Goal: Information Seeking & Learning: Learn about a topic

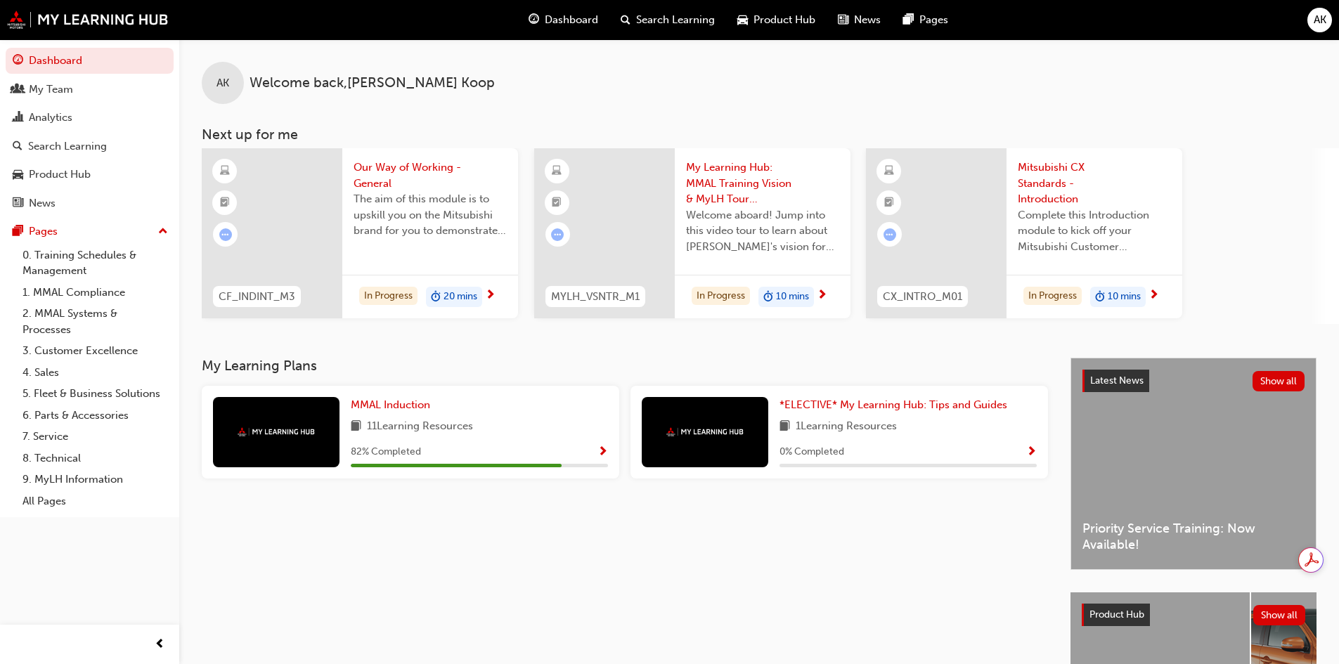
click at [77, 151] on div "Search Learning" at bounding box center [67, 146] width 79 height 16
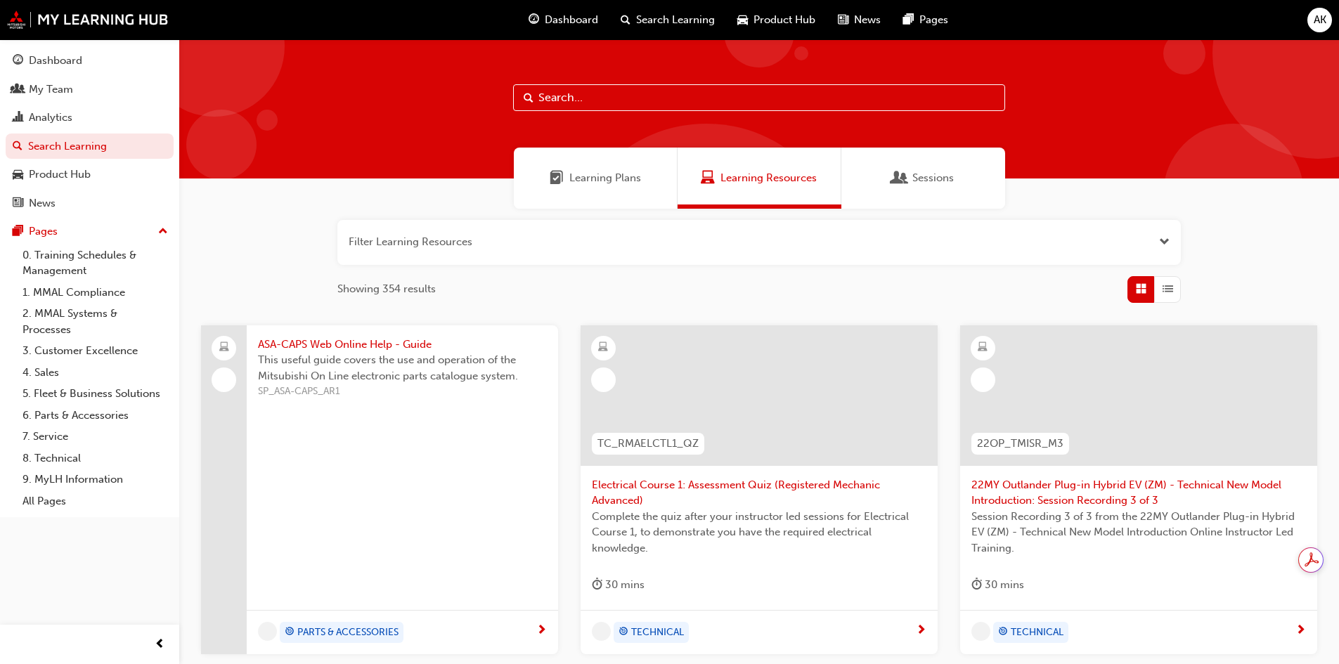
click at [1138, 232] on button "button" at bounding box center [759, 242] width 844 height 45
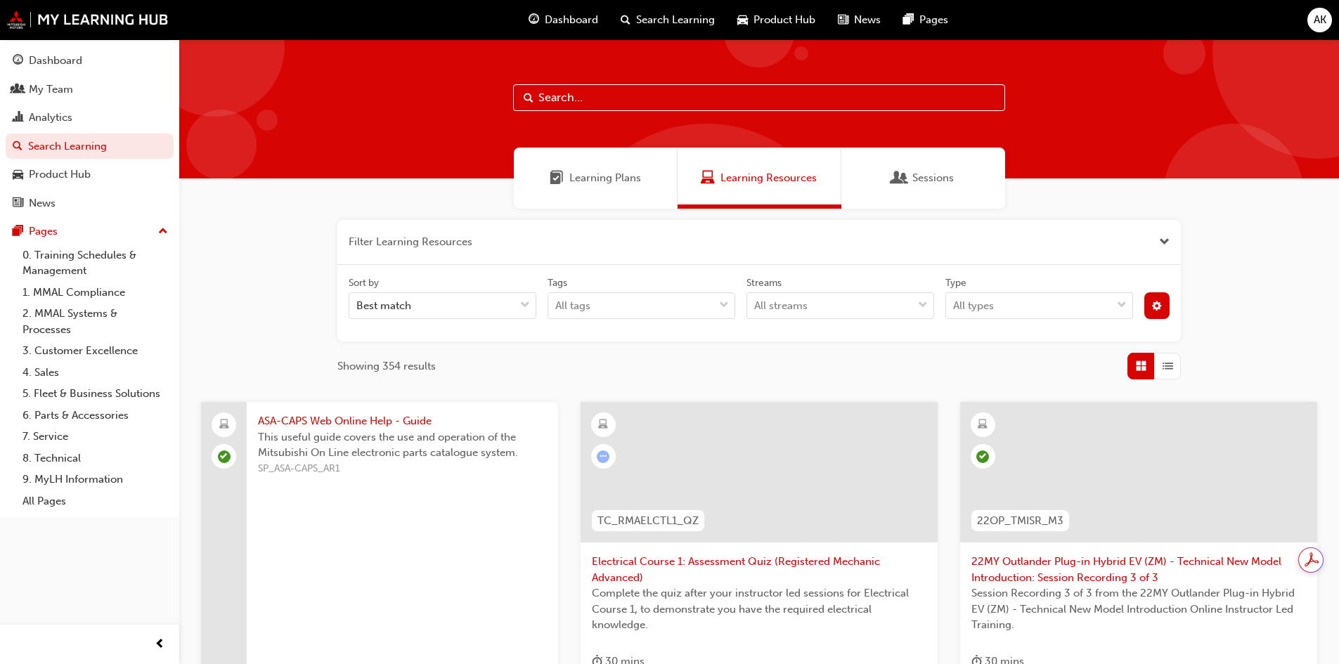
click at [1138, 308] on span "cog-icon" at bounding box center [1157, 308] width 10 height 12
click at [1043, 412] on div "unlistedOption" at bounding box center [1041, 411] width 14 height 14
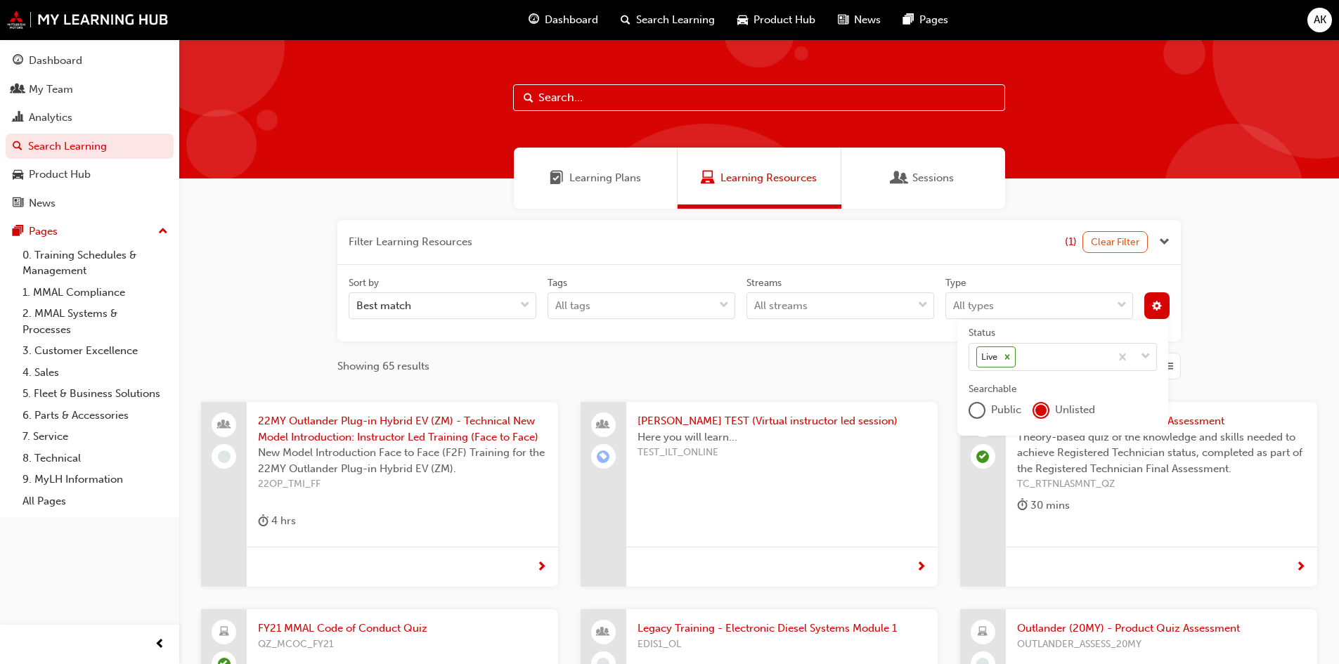
click at [427, 224] on button "button" at bounding box center [759, 242] width 844 height 45
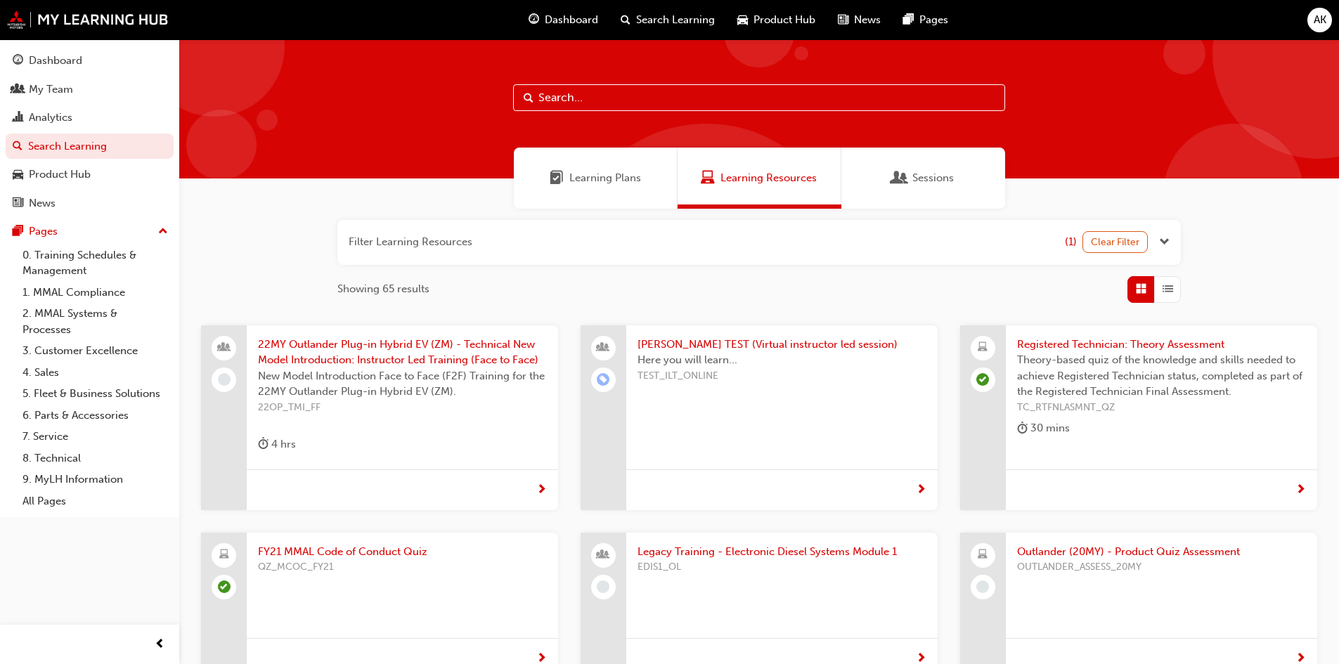
click at [440, 236] on button "button" at bounding box center [759, 242] width 844 height 45
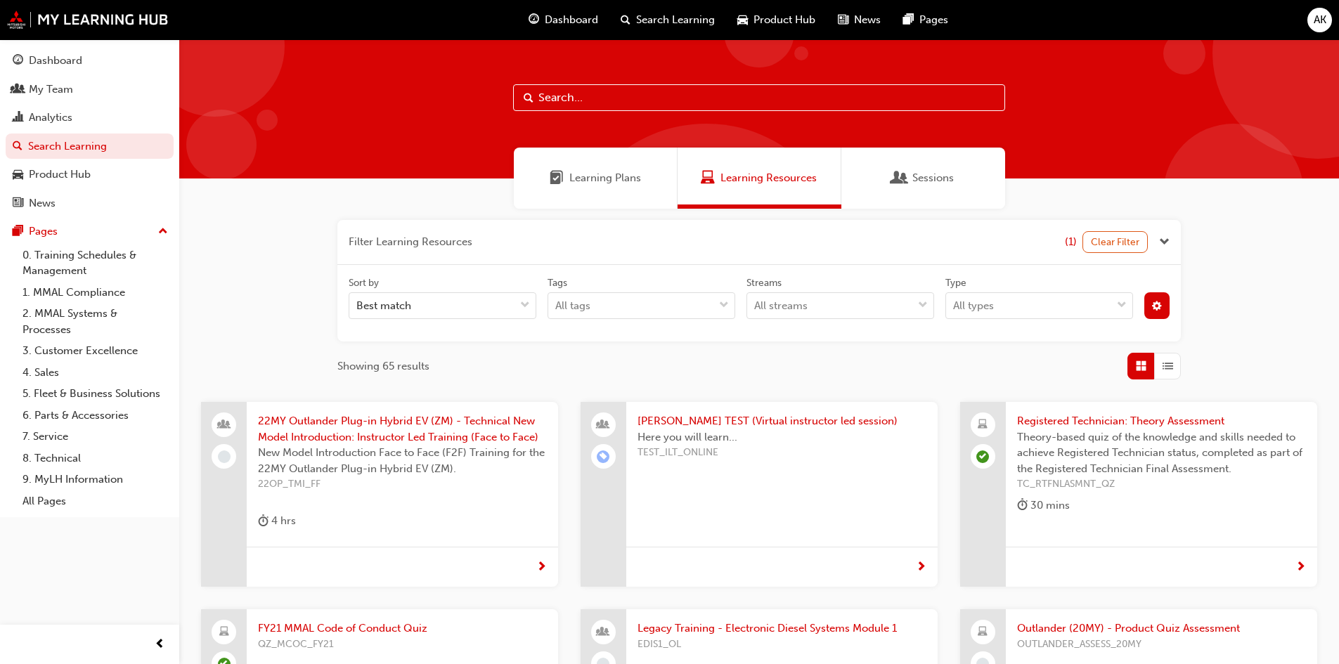
click at [546, 94] on input "text" at bounding box center [759, 97] width 492 height 27
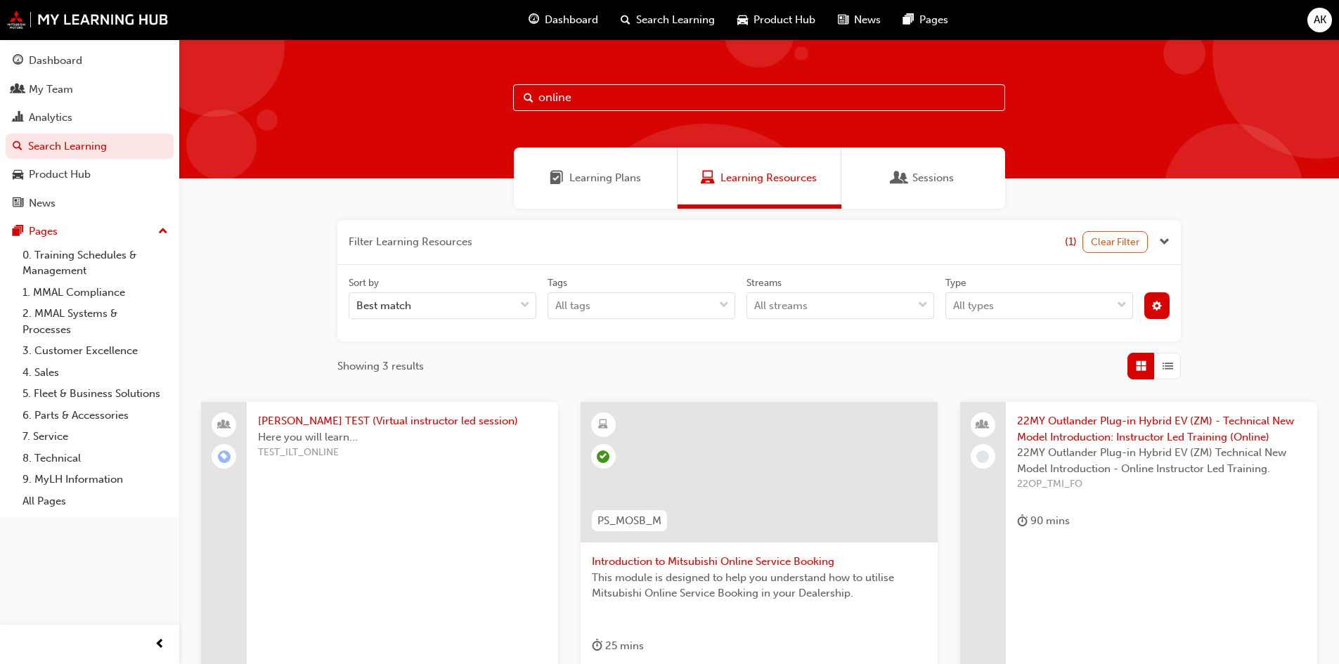
type input "online"
click at [752, 557] on span "Introduction to Mitsubishi Online Service Booking" at bounding box center [759, 562] width 335 height 16
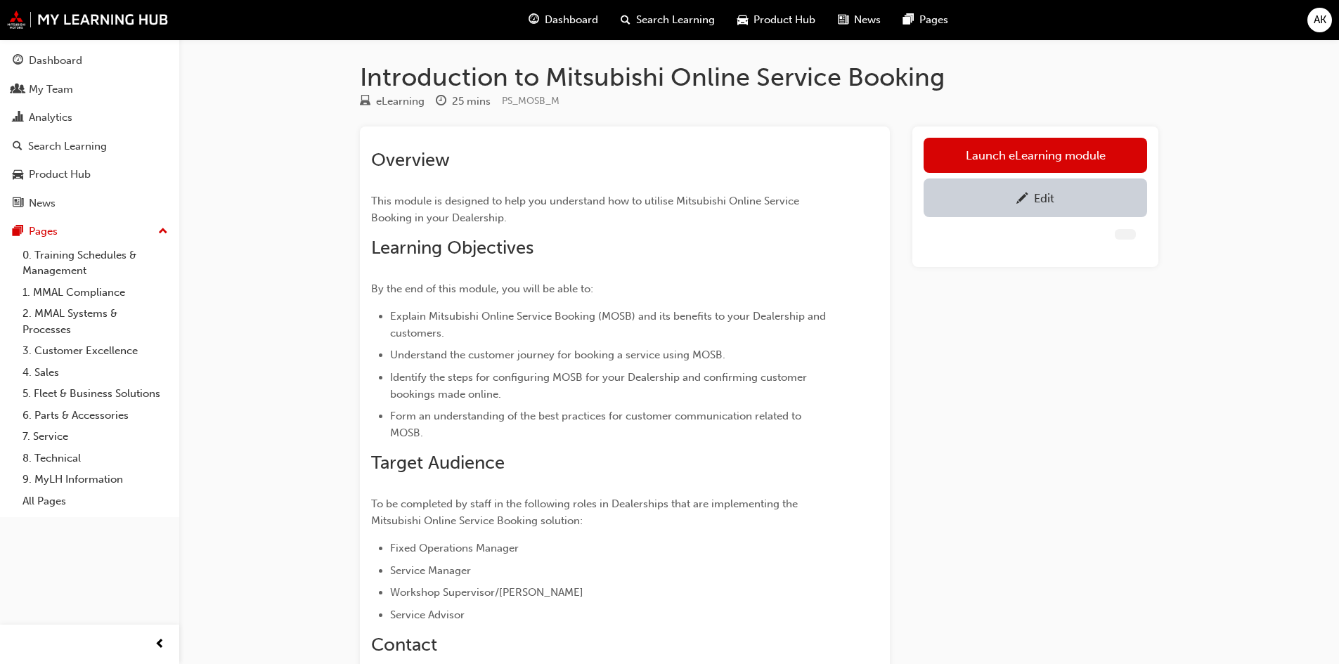
click at [1015, 212] on link "Edit" at bounding box center [1036, 198] width 224 height 39
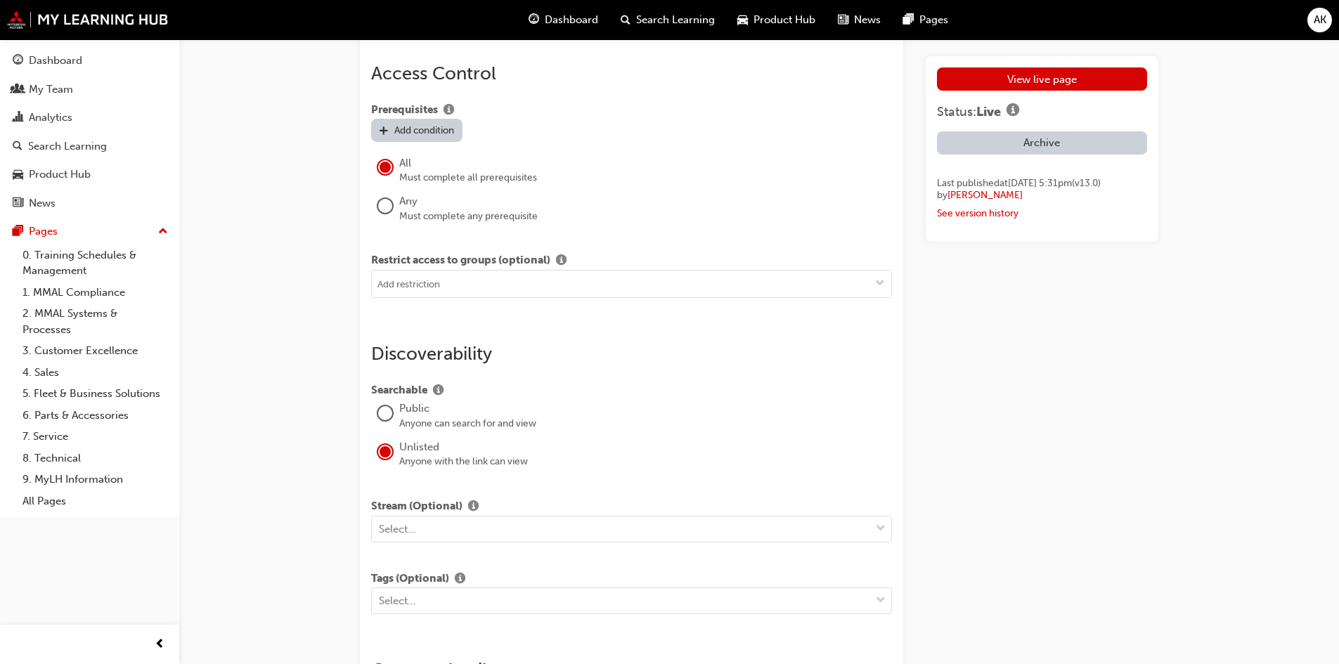
scroll to position [1898, 0]
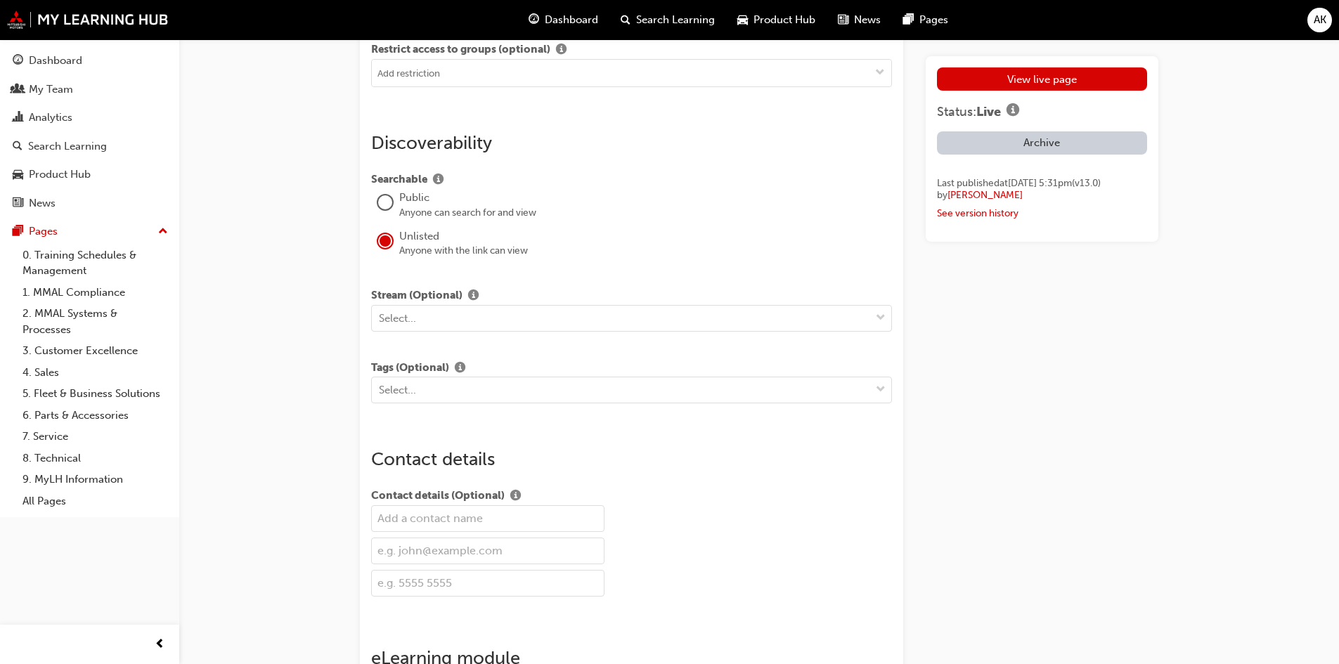
click at [387, 195] on div at bounding box center [385, 202] width 14 height 14
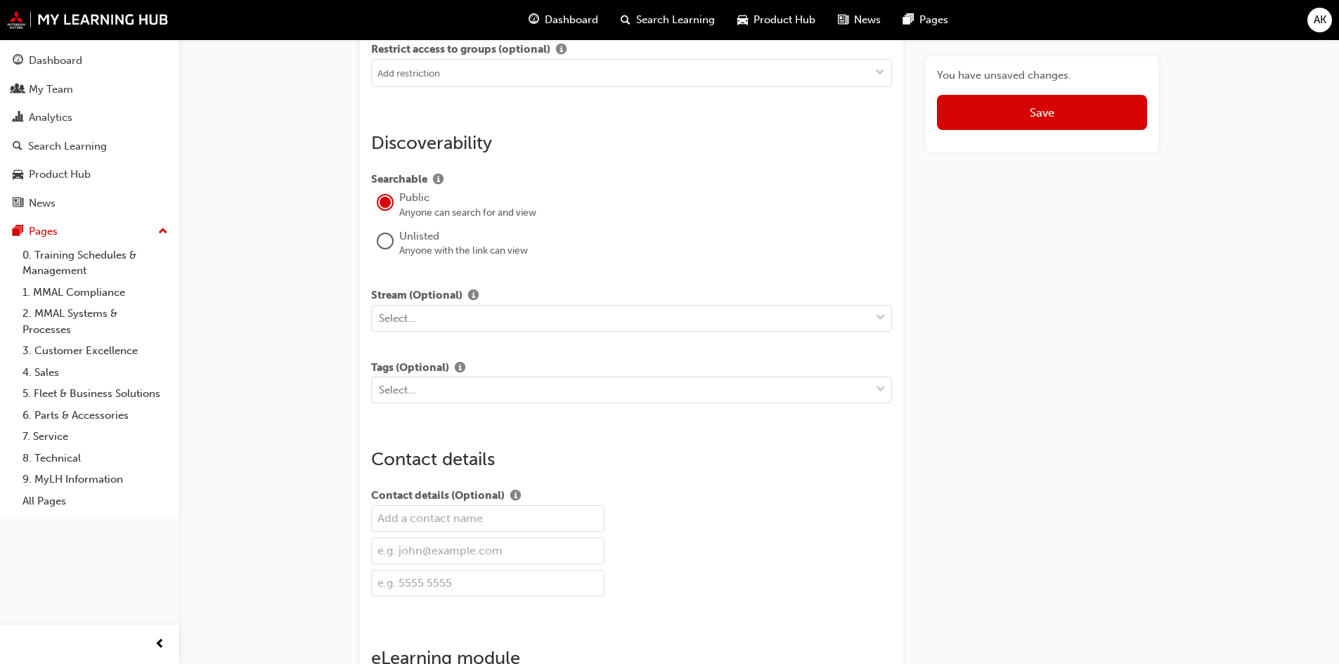
click at [881, 309] on span "down-icon" at bounding box center [881, 318] width 10 height 18
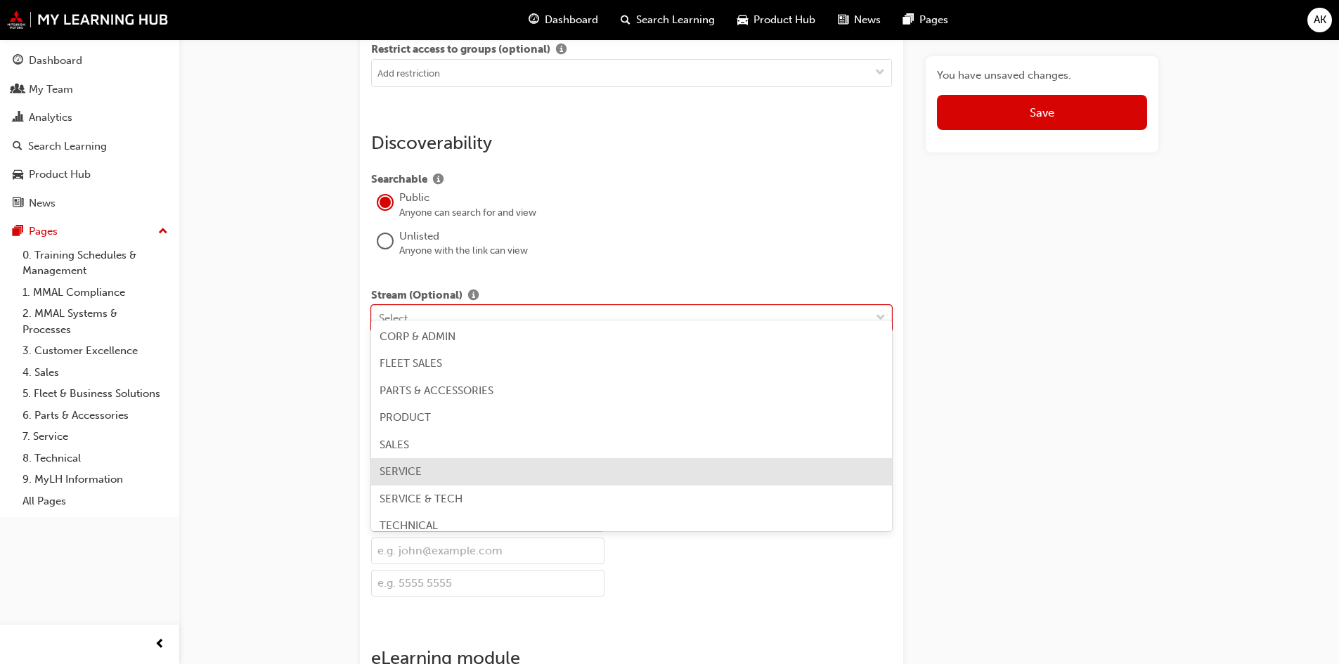
click at [676, 477] on div "SERVICE" at bounding box center [631, 471] width 521 height 27
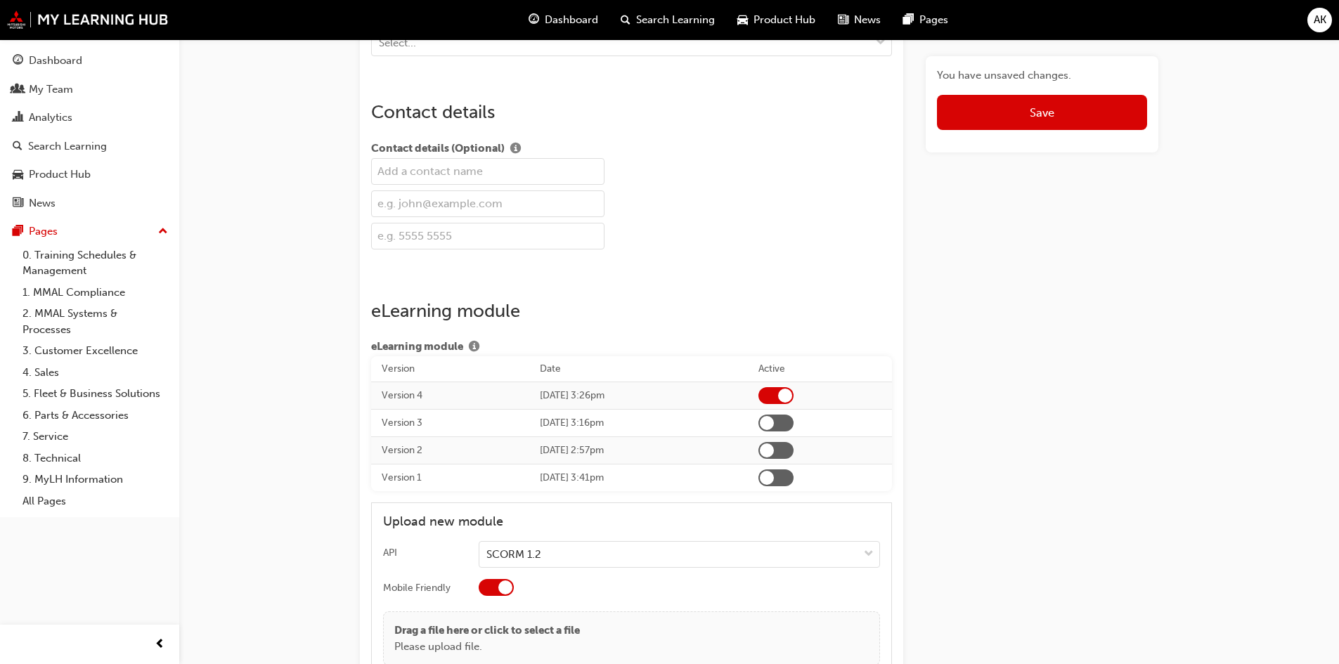
scroll to position [2225, 0]
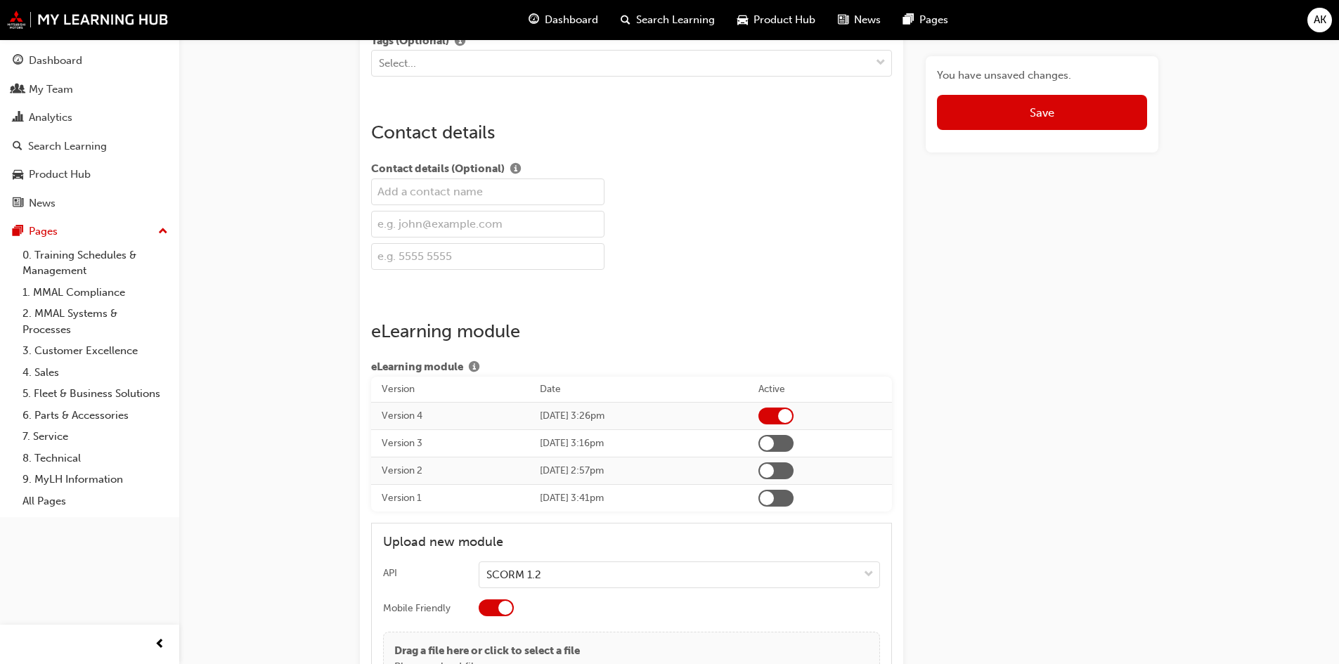
click at [1064, 121] on button "Save" at bounding box center [1042, 112] width 210 height 35
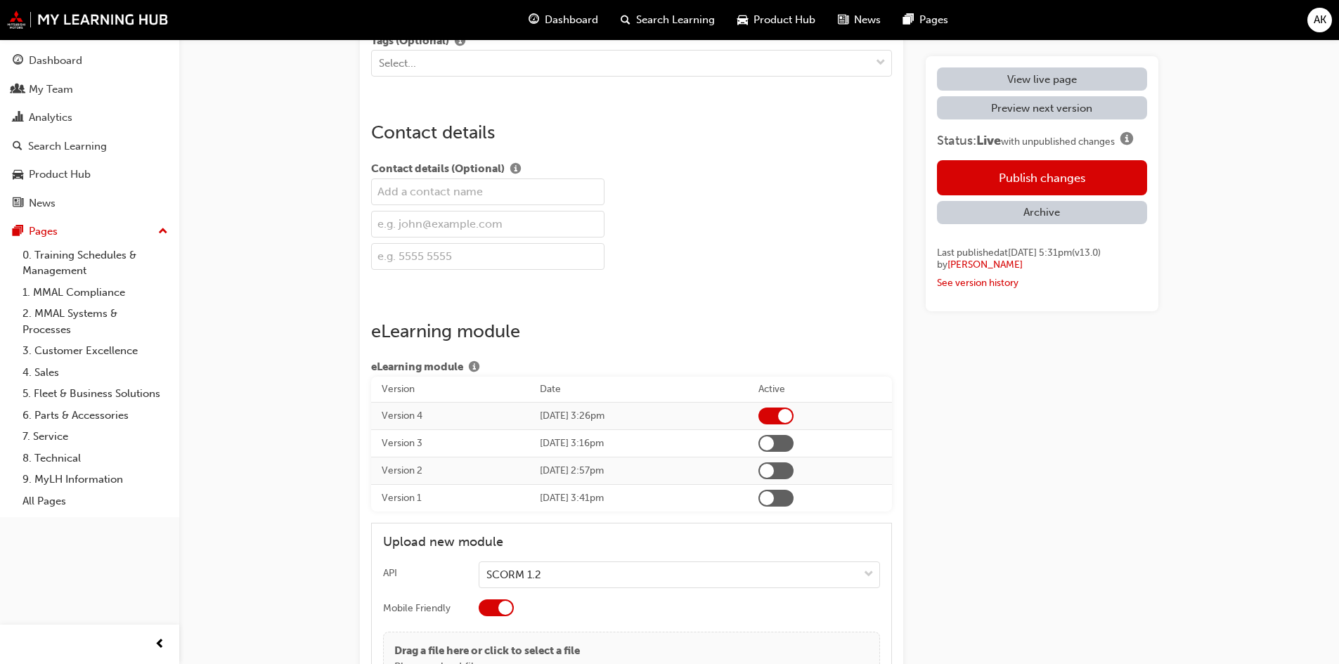
click at [1038, 174] on button "Publish changes" at bounding box center [1042, 177] width 210 height 35
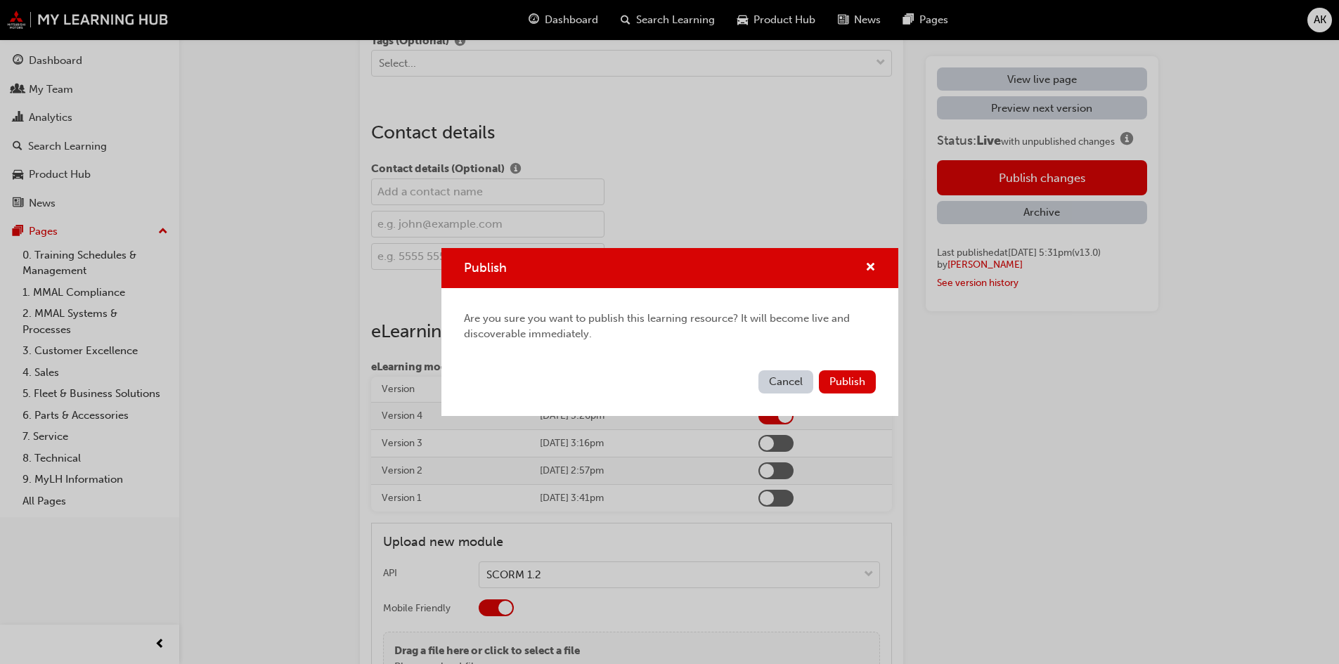
click at [853, 378] on span "Publish" at bounding box center [848, 381] width 36 height 13
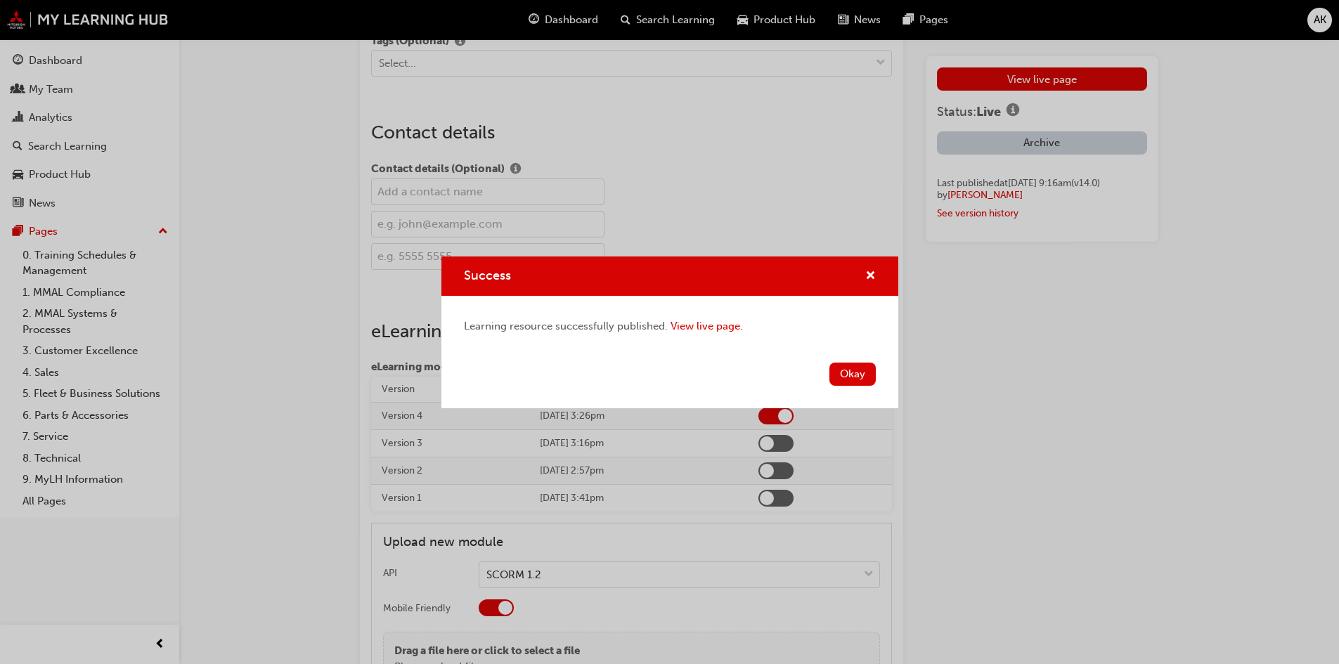
click at [861, 370] on button "Okay" at bounding box center [853, 374] width 46 height 23
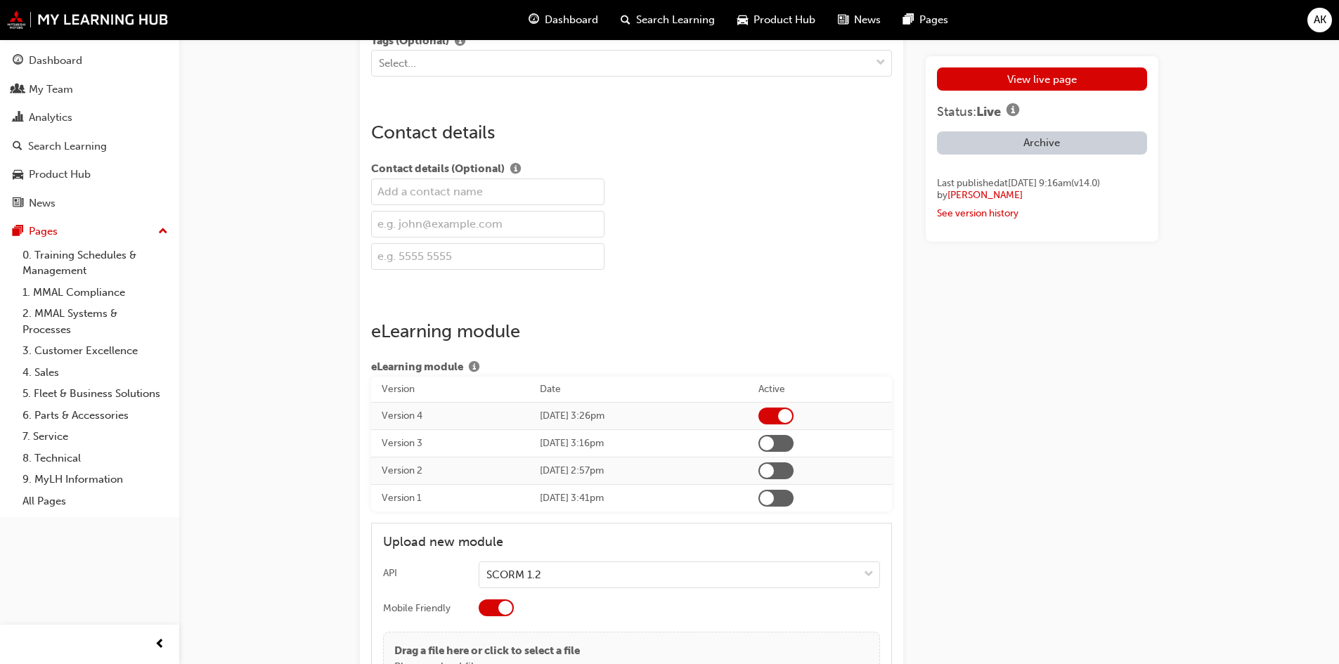
click at [53, 436] on link "7. Service" at bounding box center [95, 437] width 157 height 22
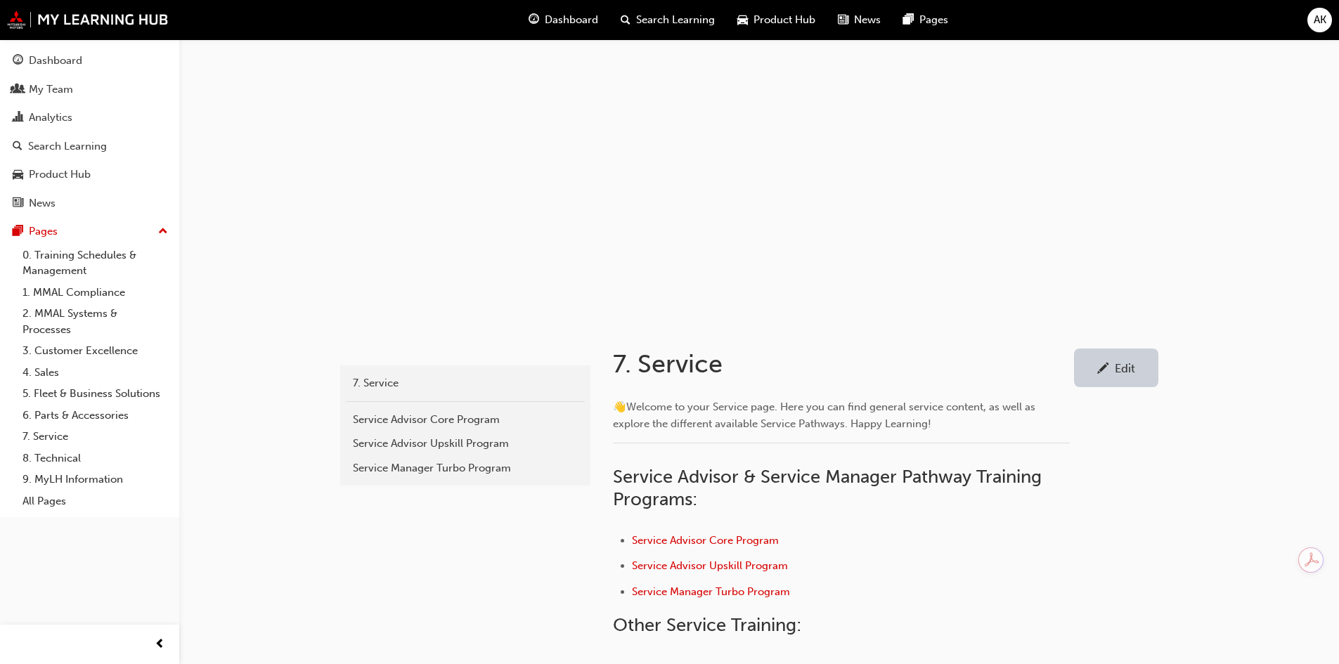
scroll to position [281, 0]
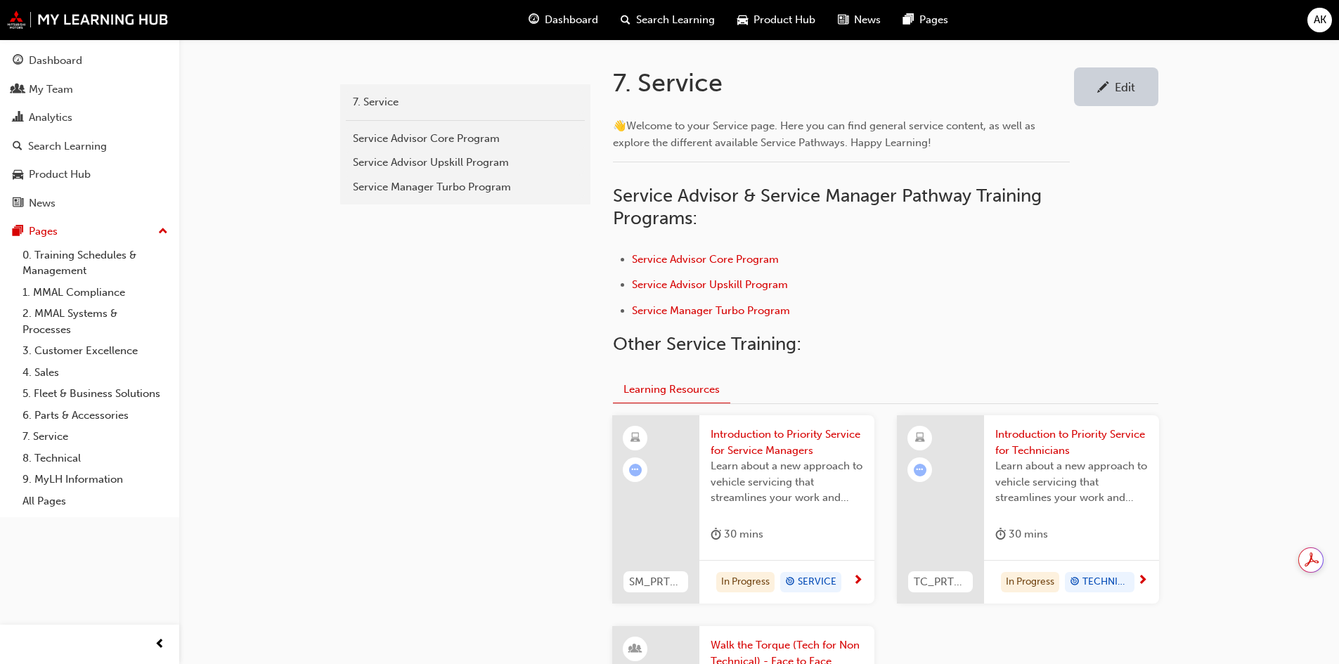
click at [1126, 89] on div "Edit" at bounding box center [1125, 87] width 20 height 14
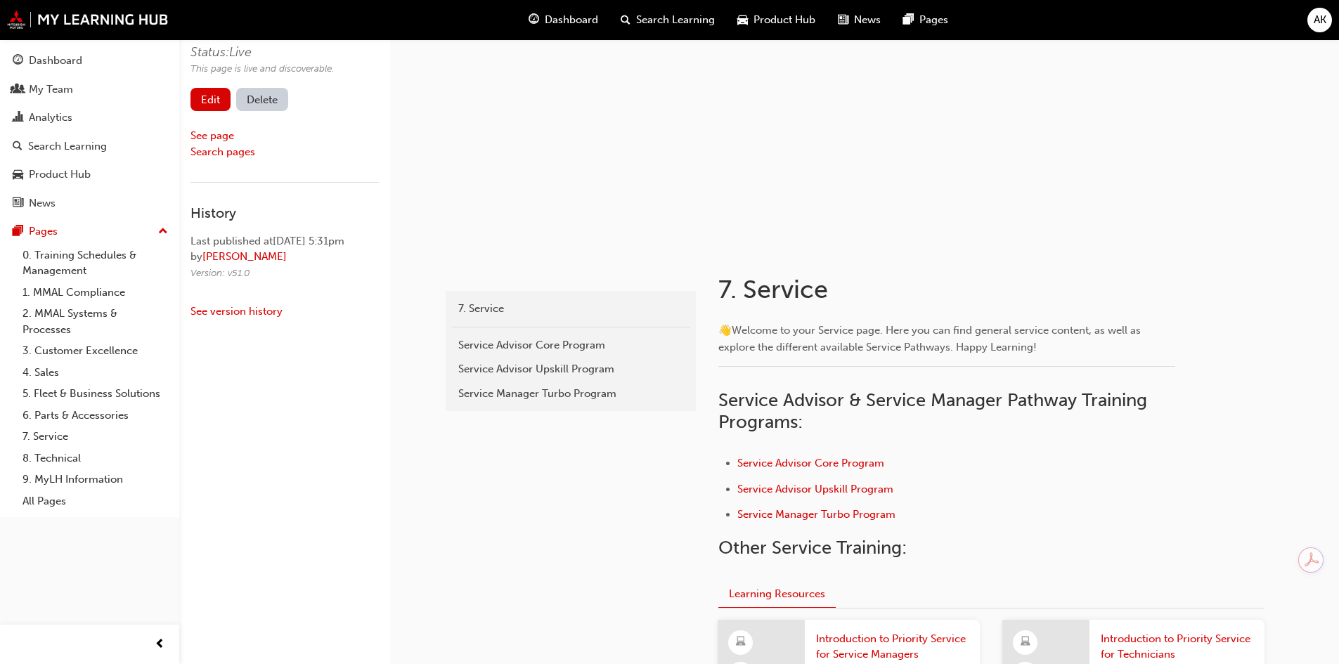
scroll to position [281, 0]
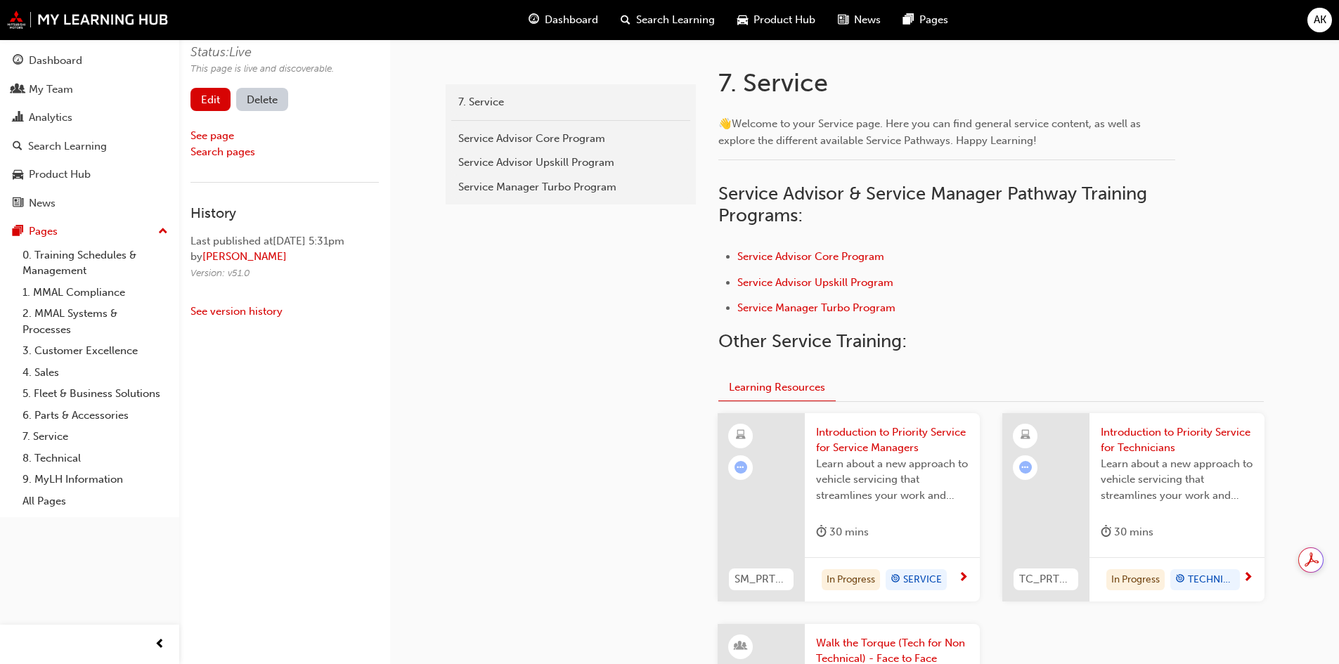
click at [202, 100] on link "Edit" at bounding box center [211, 99] width 40 height 23
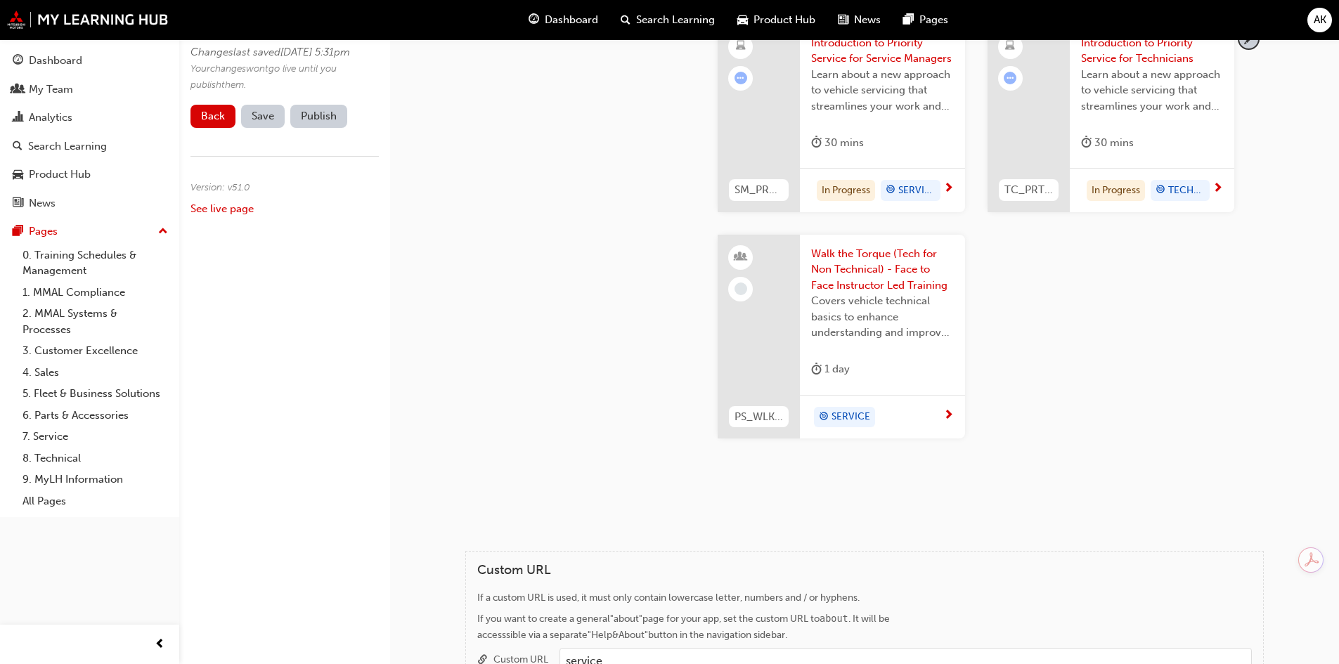
scroll to position [422, 0]
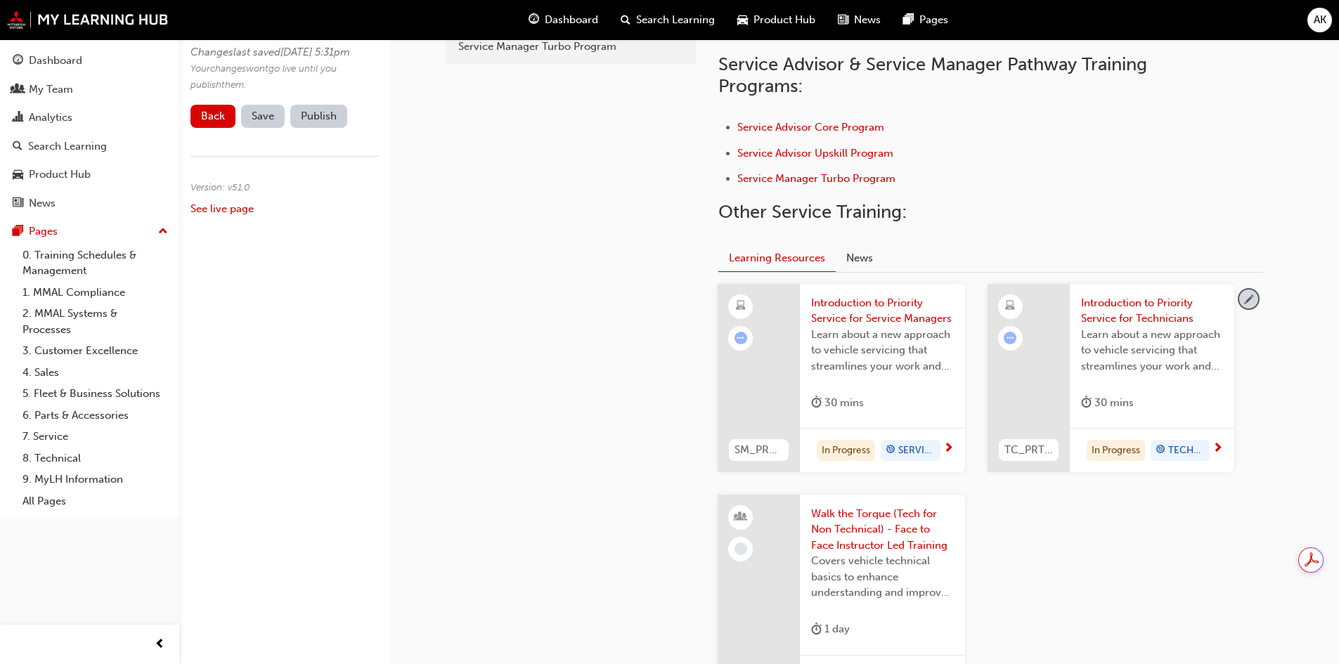
click at [1138, 292] on span "pencil-icon" at bounding box center [1248, 299] width 19 height 19
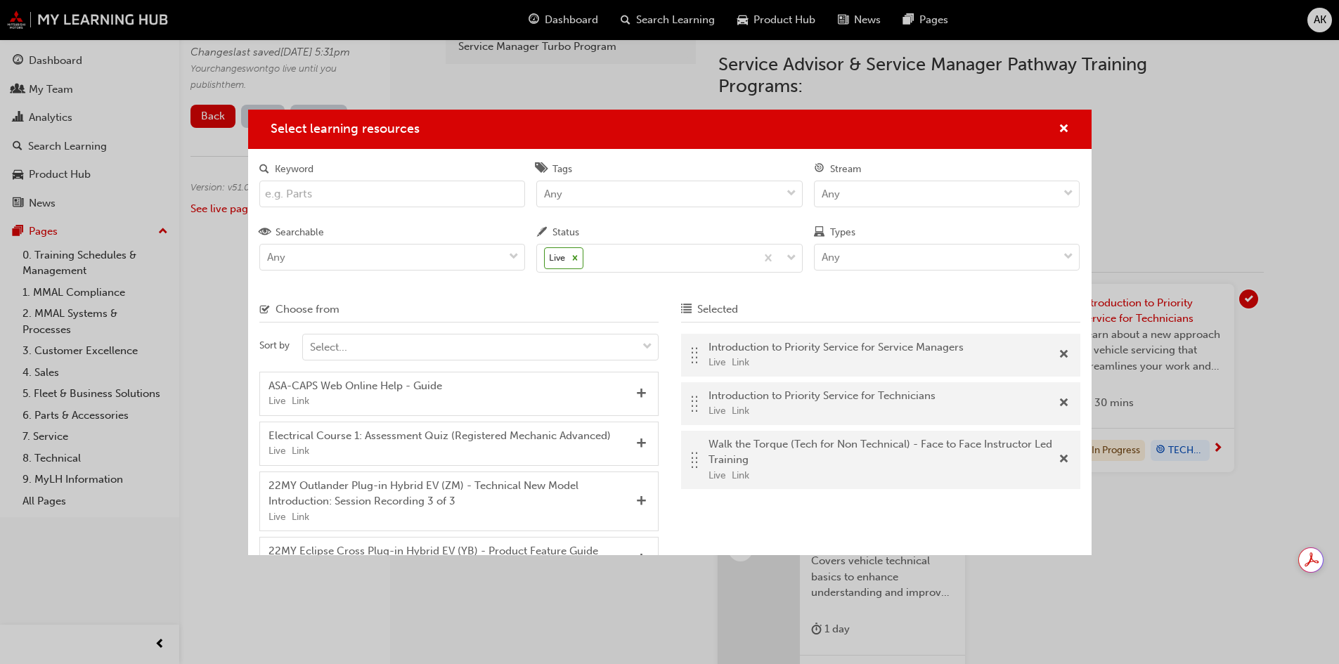
click at [406, 194] on input "Keyword" at bounding box center [392, 194] width 266 height 27
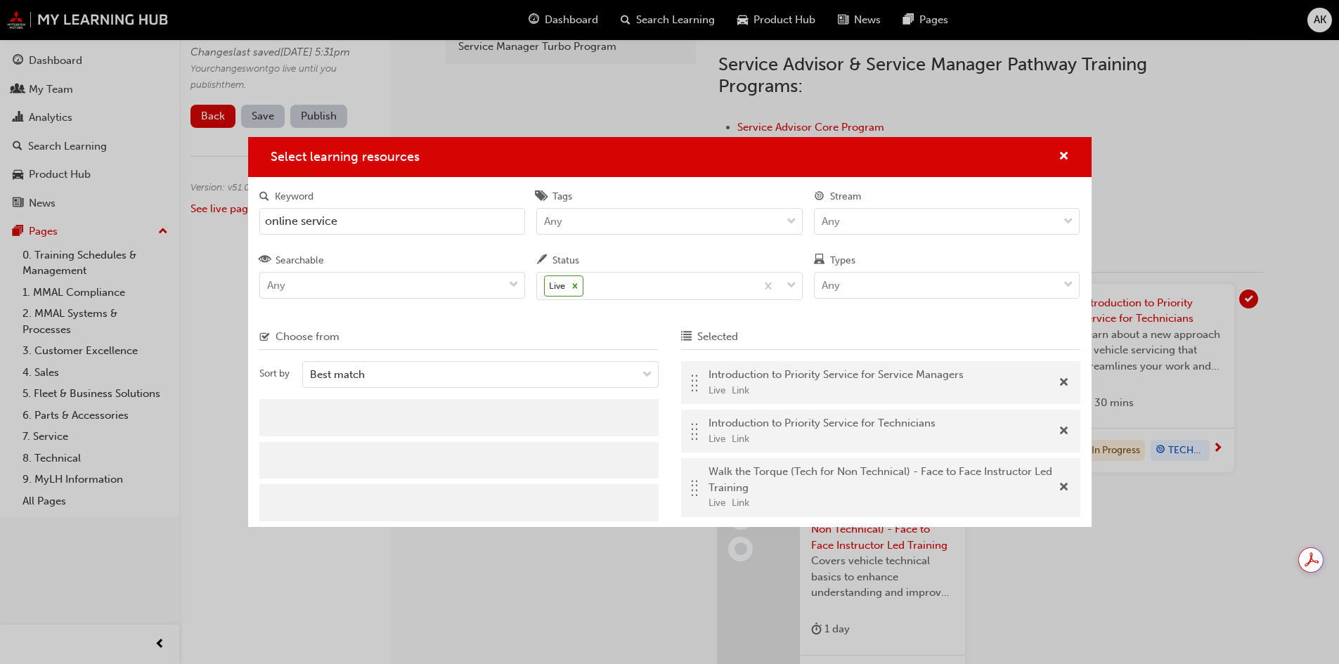
scroll to position [0, 0]
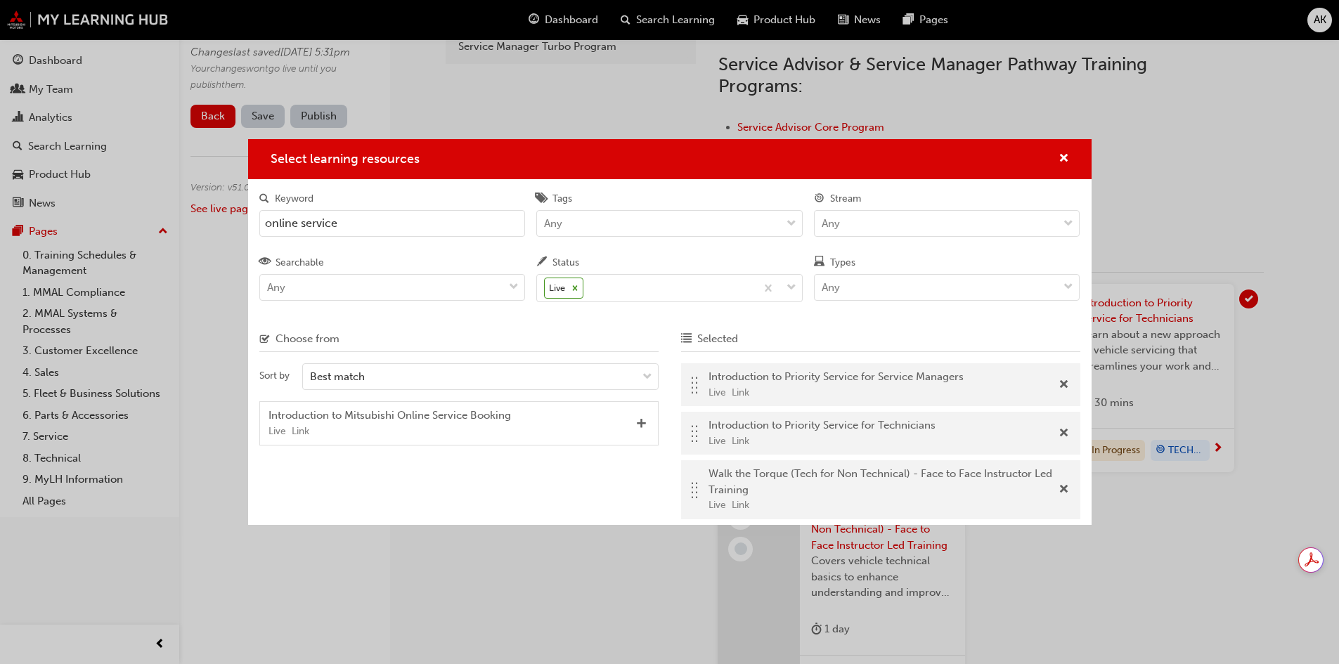
type input "online service"
click at [638, 423] on span "Add" at bounding box center [641, 424] width 11 height 13
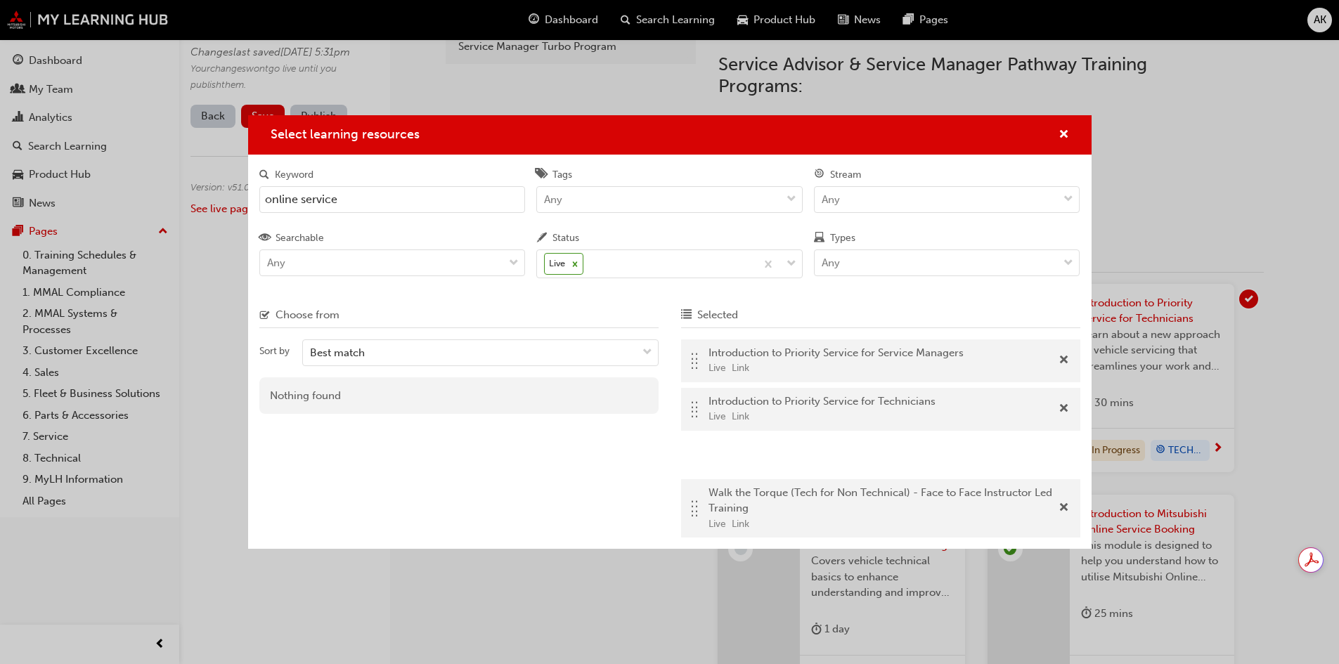
drag, startPoint x: 696, startPoint y: 529, endPoint x: 695, endPoint y: 458, distance: 71.0
click at [695, 458] on div ".. .. .. .. Introduction to Priority Service for Service Managers Live Link .. …" at bounding box center [880, 442] width 399 height 205
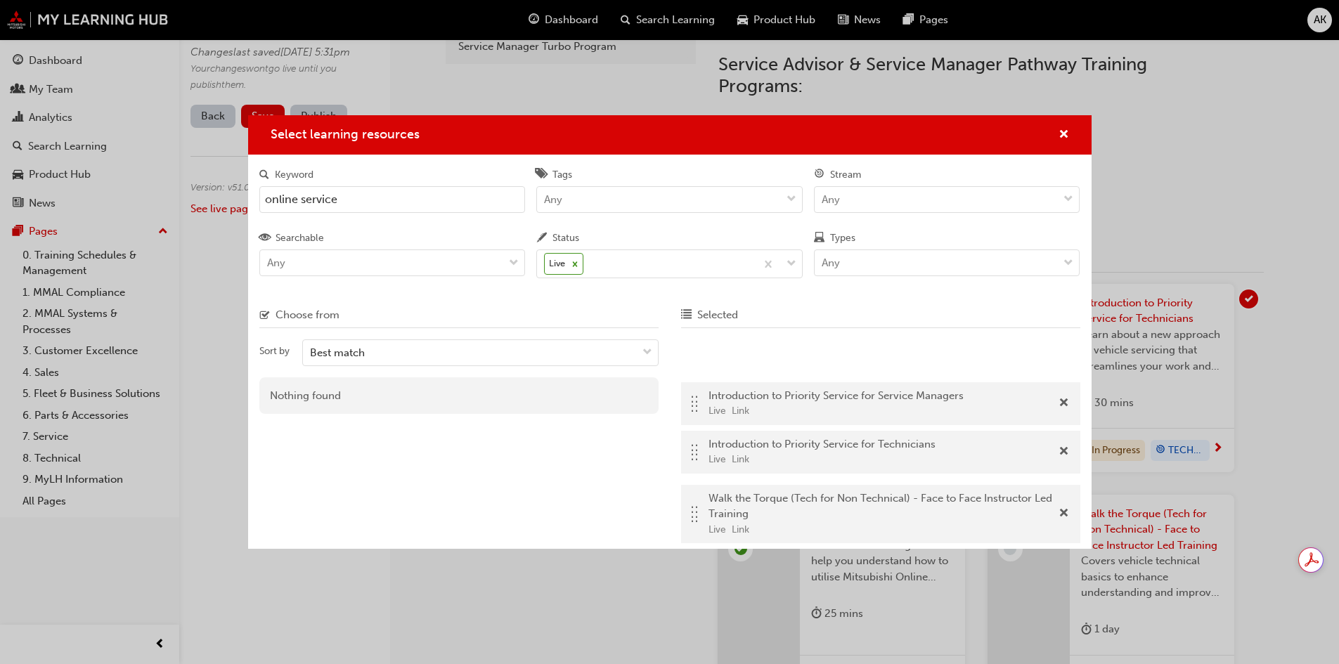
drag, startPoint x: 691, startPoint y: 456, endPoint x: 688, endPoint y: 358, distance: 98.5
click at [688, 358] on div ".. .. .. .. Introduction to Priority Service for Service Managers Live Link .. …" at bounding box center [880, 442] width 399 height 205
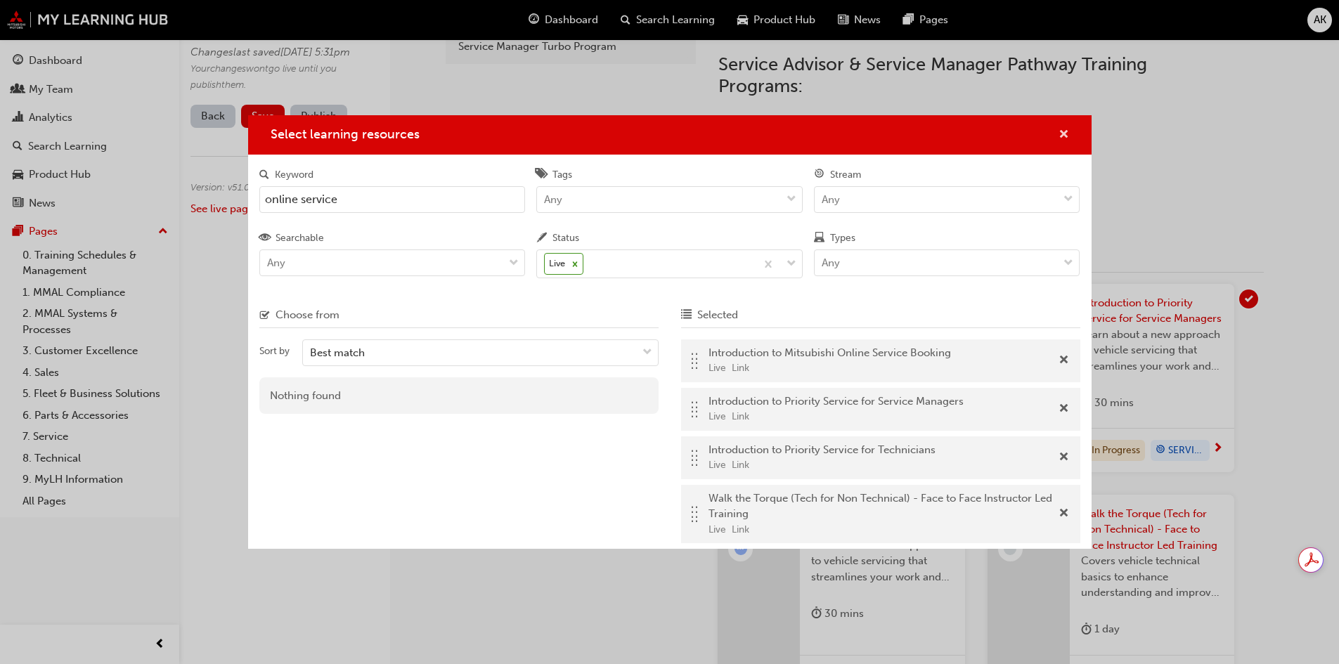
click at [1059, 129] on span "cross-icon" at bounding box center [1064, 135] width 11 height 13
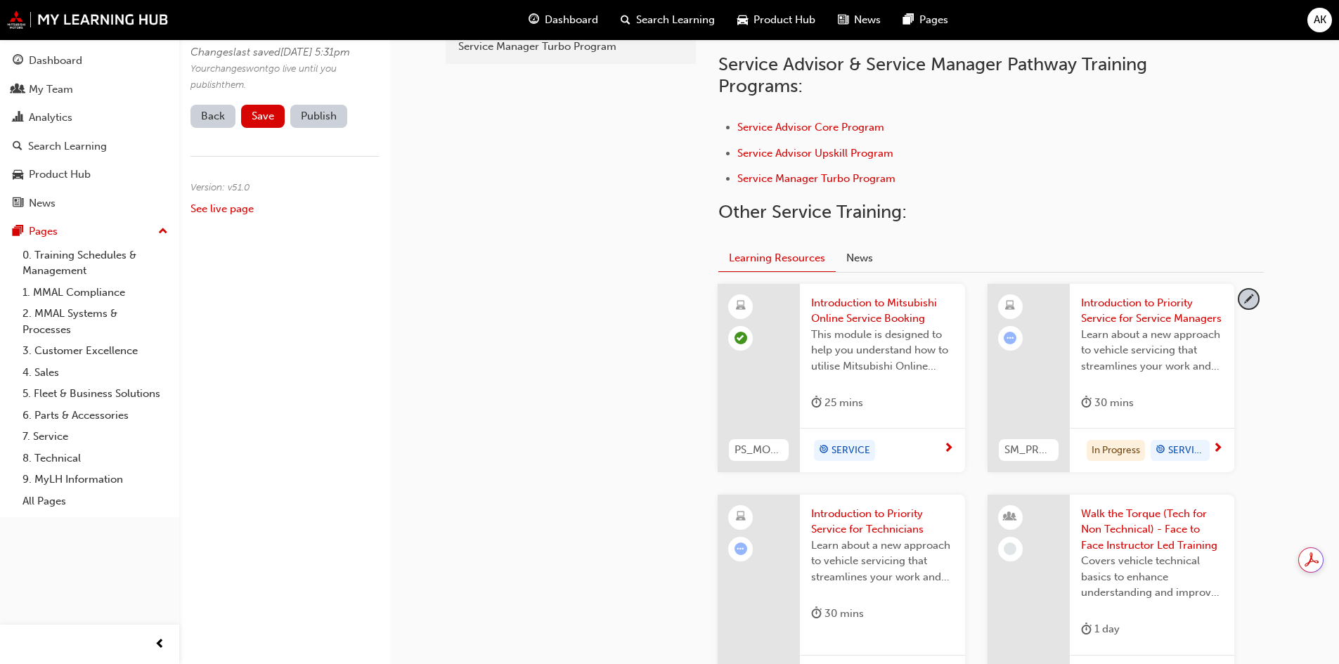
click at [267, 122] on span "Save" at bounding box center [263, 116] width 22 height 13
click at [309, 128] on button "Publish" at bounding box center [318, 116] width 57 height 23
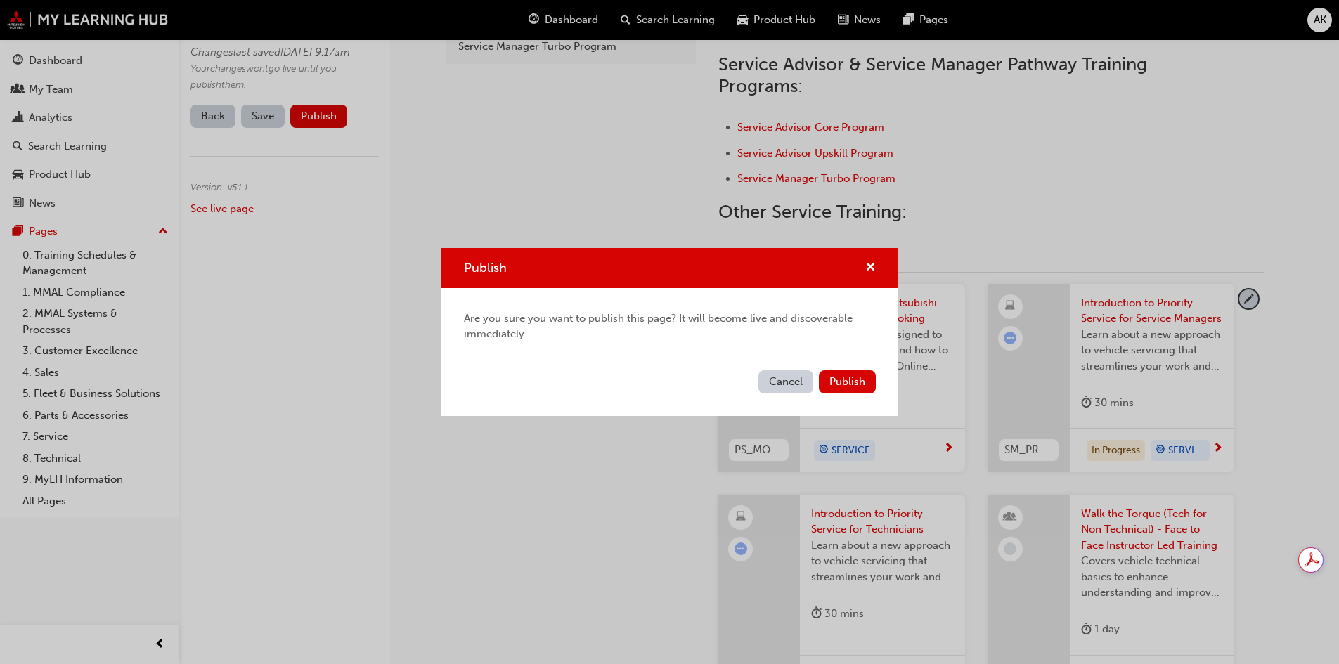
click at [847, 380] on span "Publish" at bounding box center [848, 381] width 36 height 13
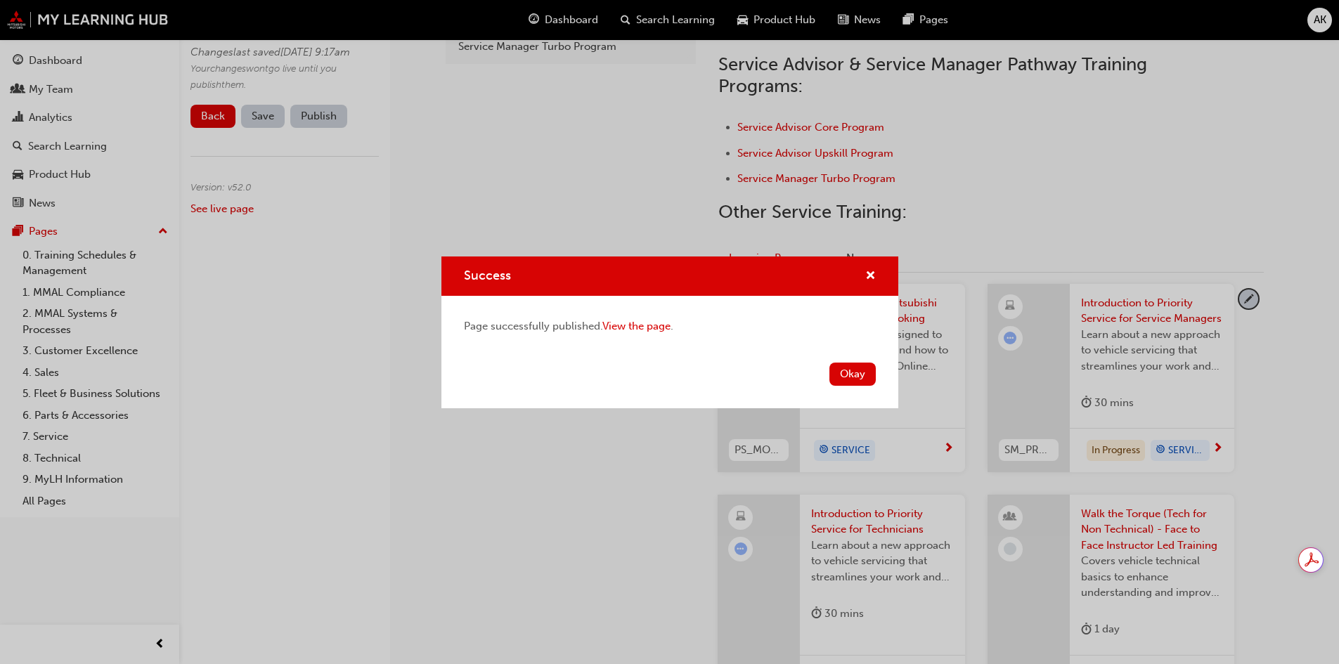
click at [858, 371] on button "Okay" at bounding box center [853, 374] width 46 height 23
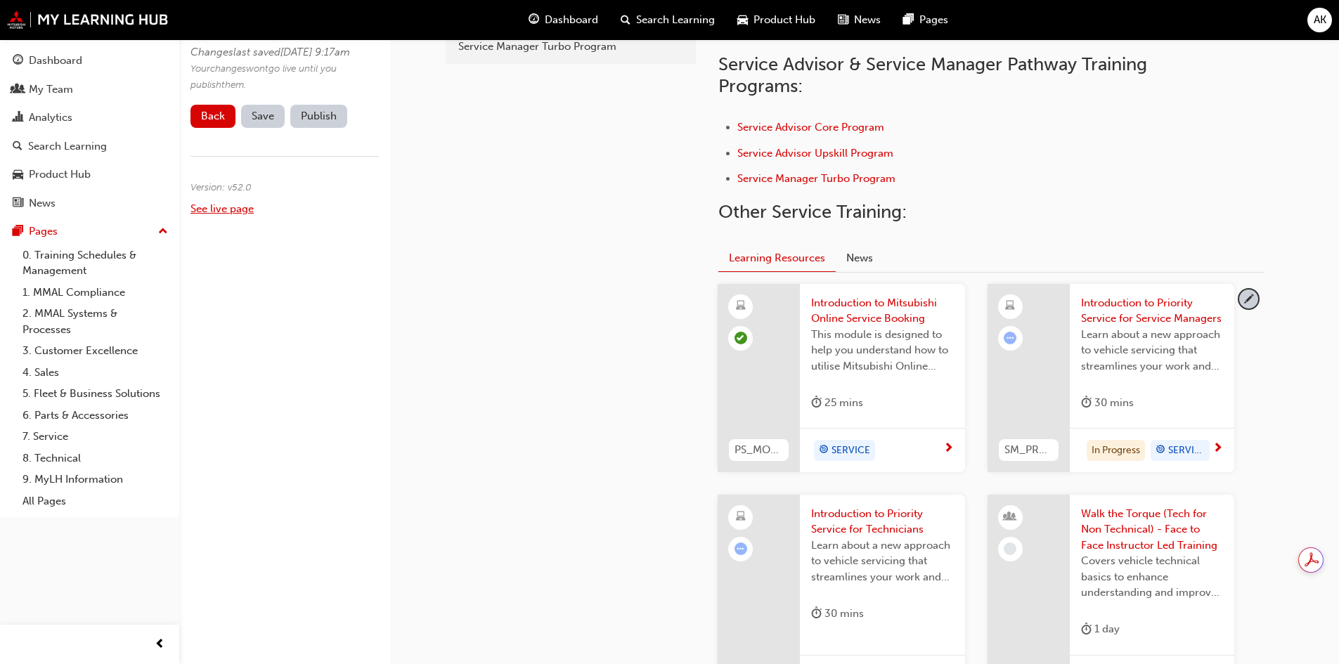
click at [247, 215] on link "See live page" at bounding box center [222, 208] width 63 height 13
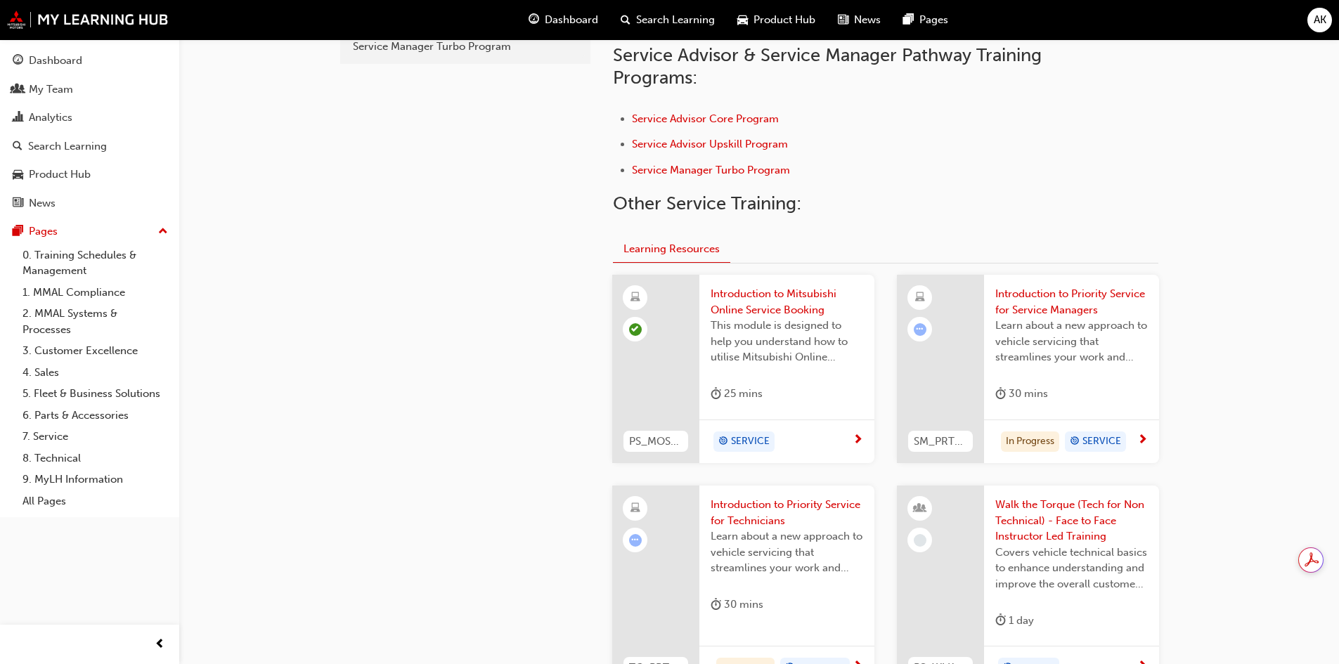
click at [1039, 128] on li "Service Advisor Core Program" at bounding box center [851, 120] width 438 height 20
click at [1138, 224] on div "service 7. Service Service Advisor Core Program Service Advisor Upskill Program…" at bounding box center [669, 208] width 1339 height 1260
click at [1138, 273] on div "service 7. Service Service Advisor Core Program Service Advisor Upskill Program…" at bounding box center [669, 208] width 1339 height 1260
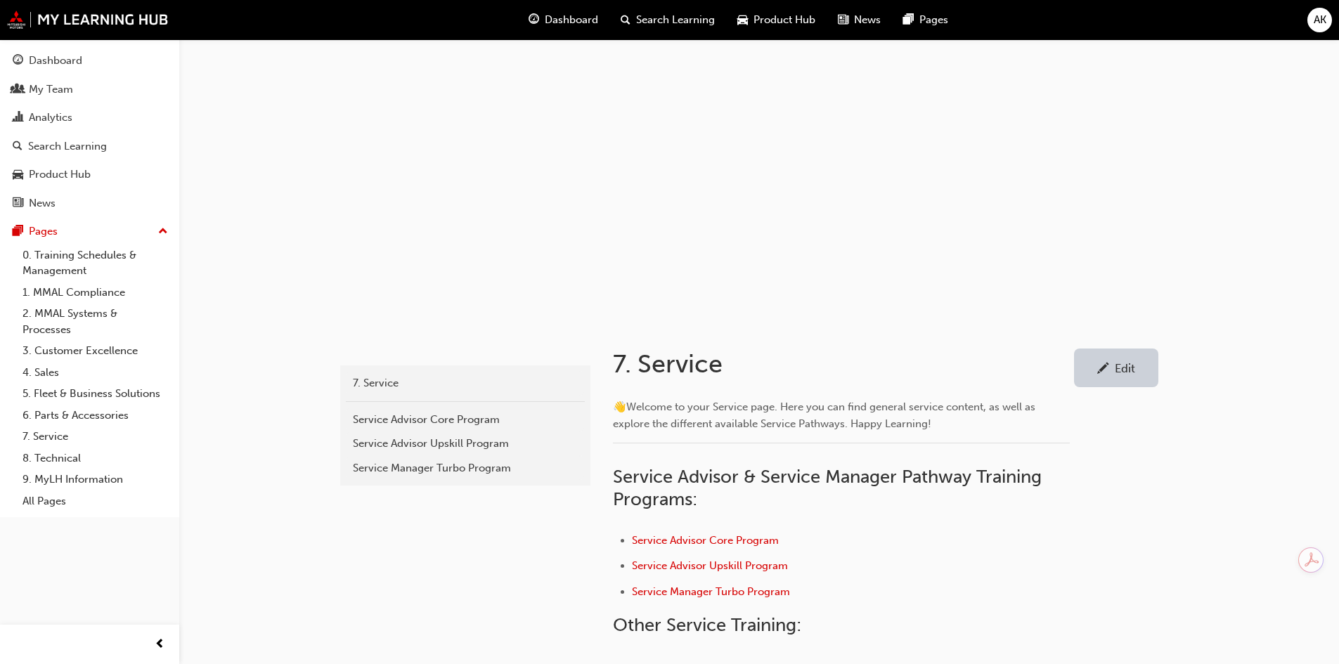
drag, startPoint x: 241, startPoint y: 475, endPoint x: 302, endPoint y: 446, distance: 67.0
click at [243, 472] on div "service 7. Service Service Advisor Core Program Service Advisor Upskill Program…" at bounding box center [669, 630] width 1339 height 1260
click at [1138, 437] on div "service 7. Service Service Advisor Core Program Service Advisor Upskill Program…" at bounding box center [669, 630] width 1339 height 1260
click at [1138, 366] on div "service 7. Service Service Advisor Core Program Service Advisor Upskill Program…" at bounding box center [669, 630] width 1339 height 1260
click at [63, 144] on div "Search Learning" at bounding box center [67, 146] width 79 height 16
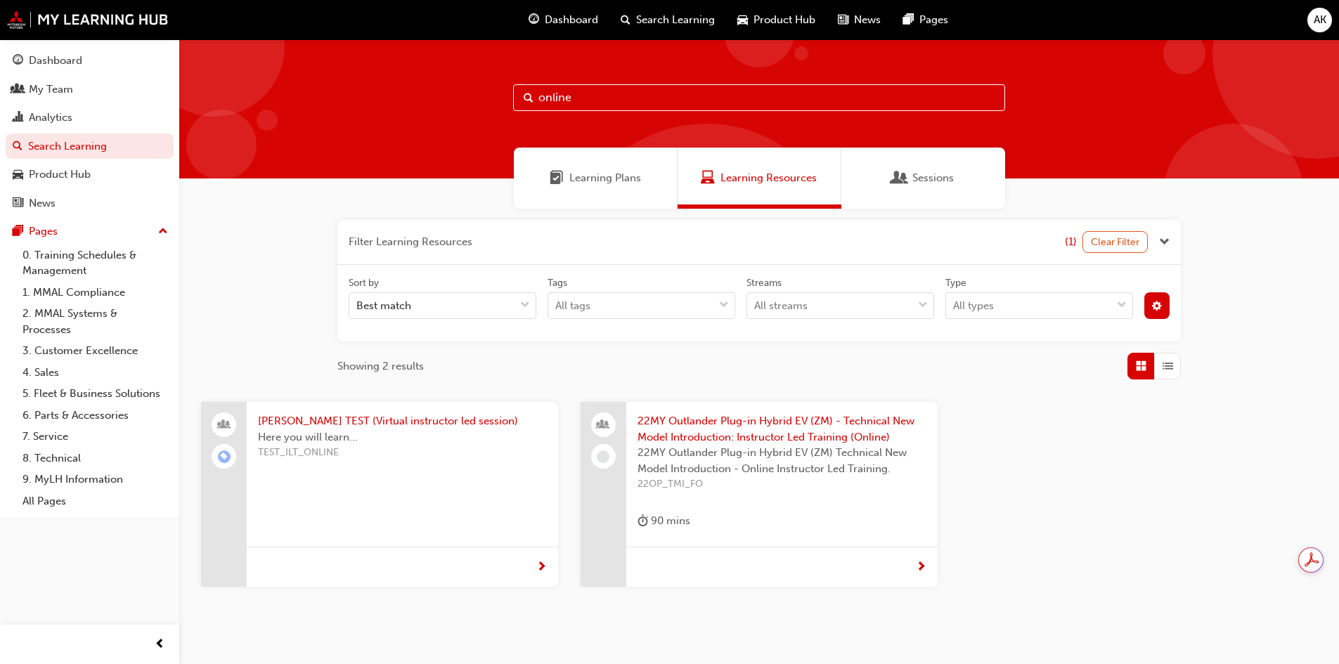
click at [588, 101] on input "online" at bounding box center [759, 97] width 492 height 27
type input "asx"
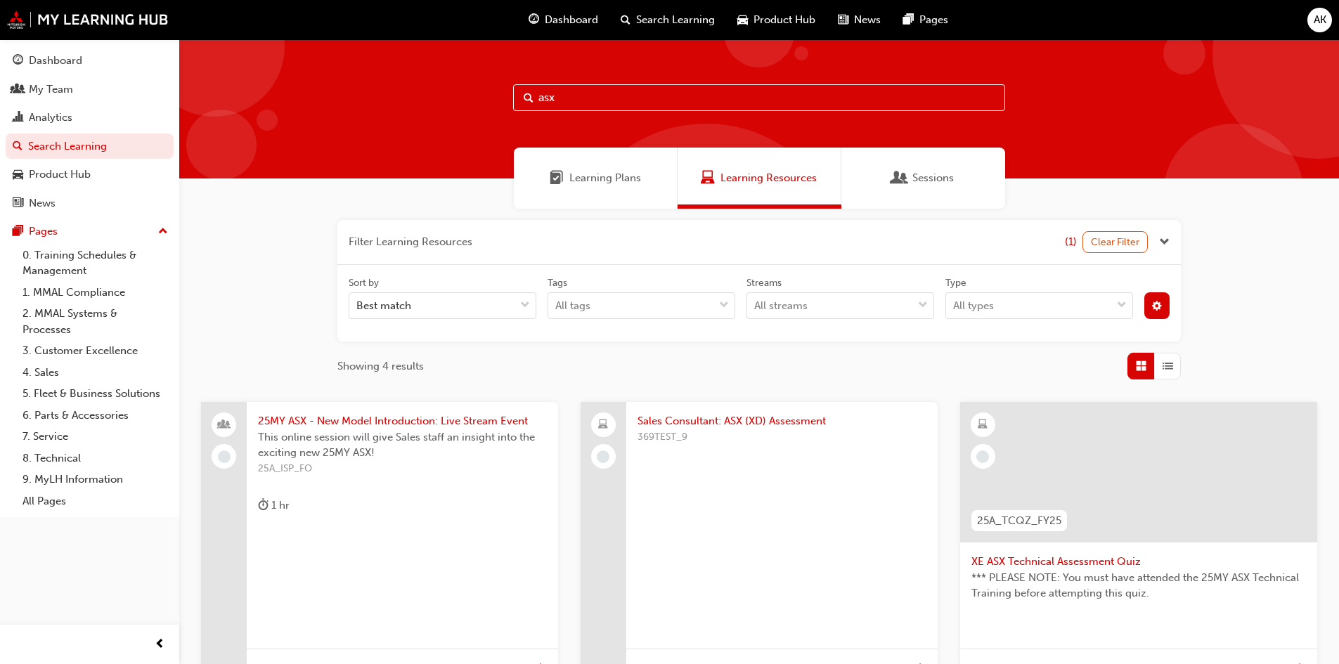
click at [1138, 307] on span "cog-icon" at bounding box center [1157, 308] width 10 height 12
click at [979, 408] on div "publicOption" at bounding box center [977, 411] width 14 height 14
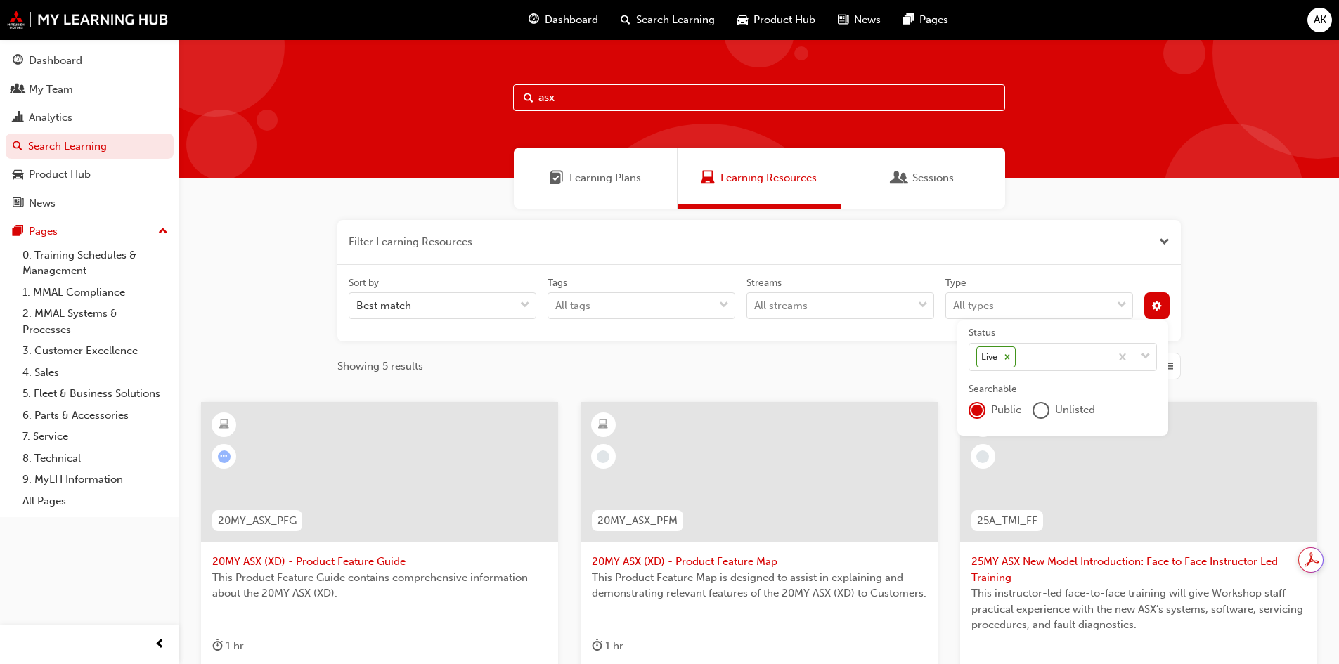
click at [1041, 404] on div "unlistedOption" at bounding box center [1041, 411] width 14 height 14
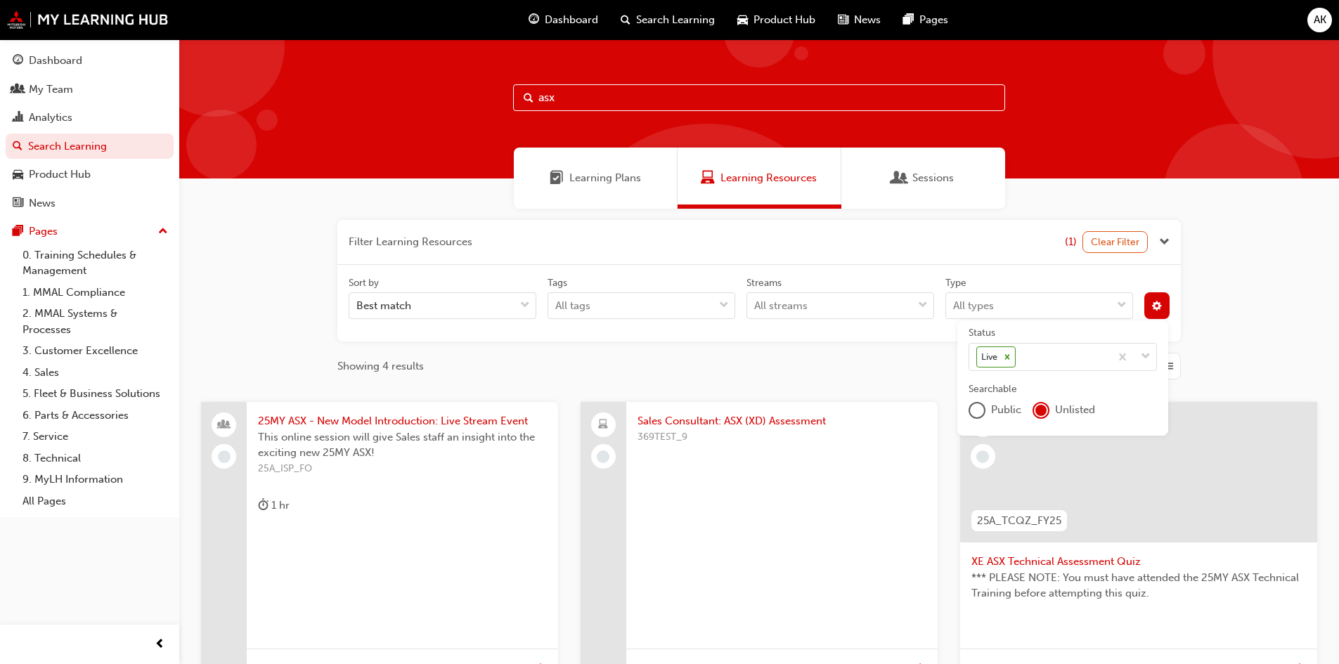
drag, startPoint x: 574, startPoint y: 99, endPoint x: 513, endPoint y: 98, distance: 61.2
click at [518, 98] on input "asx" at bounding box center [759, 97] width 492 height 27
click at [1138, 347] on div "Filter Learning Resources (1) Clear Filter Sort by Best match Tags All tags Str…" at bounding box center [759, 562] width 1160 height 706
click at [1138, 237] on div "Filter Learning Resources (1) Clear Filter Sort by Best match Tags All tags Str…" at bounding box center [759, 562] width 1160 height 706
click at [1104, 565] on span "XE ASX Technical Assessment Quiz" at bounding box center [1139, 562] width 335 height 16
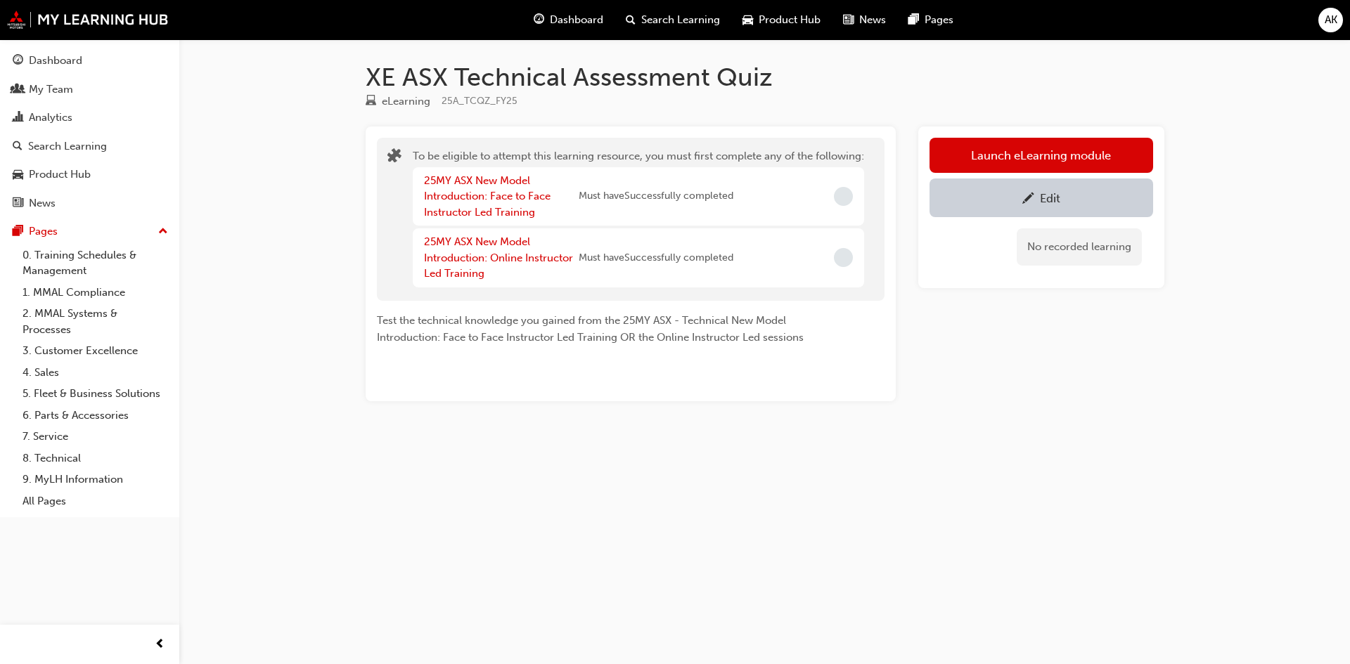
click at [1050, 200] on div "Edit" at bounding box center [1050, 198] width 20 height 14
drag, startPoint x: 1058, startPoint y: 367, endPoint x: 1045, endPoint y: 366, distance: 13.4
click at [1057, 366] on div "Launch eLearning module Edit No recorded learning" at bounding box center [1041, 264] width 246 height 275
click at [1045, 366] on div "Launch eLearning module Edit No recorded learning" at bounding box center [1041, 264] width 246 height 275
click at [945, 328] on div "Launch eLearning module Edit No recorded learning" at bounding box center [1041, 264] width 246 height 275
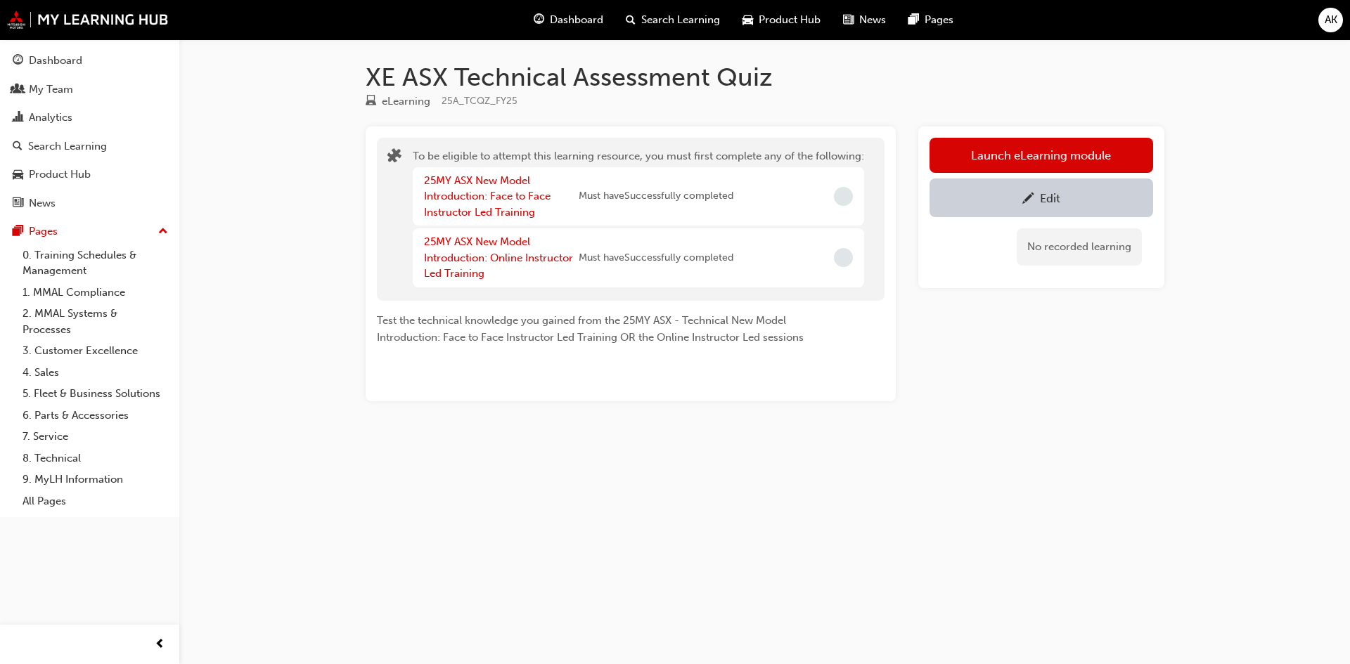
click at [851, 86] on h1 "XE ASX Technical Assessment Quiz" at bounding box center [765, 77] width 799 height 31
click at [821, 84] on h1 "XE ASX Technical Assessment Quiz" at bounding box center [765, 77] width 799 height 31
click at [367, 79] on h1 "XE ASX Technical Assessment Quiz" at bounding box center [765, 77] width 799 height 31
click at [922, 98] on div "eLearning 25A_TCQZ_FY25" at bounding box center [765, 104] width 799 height 23
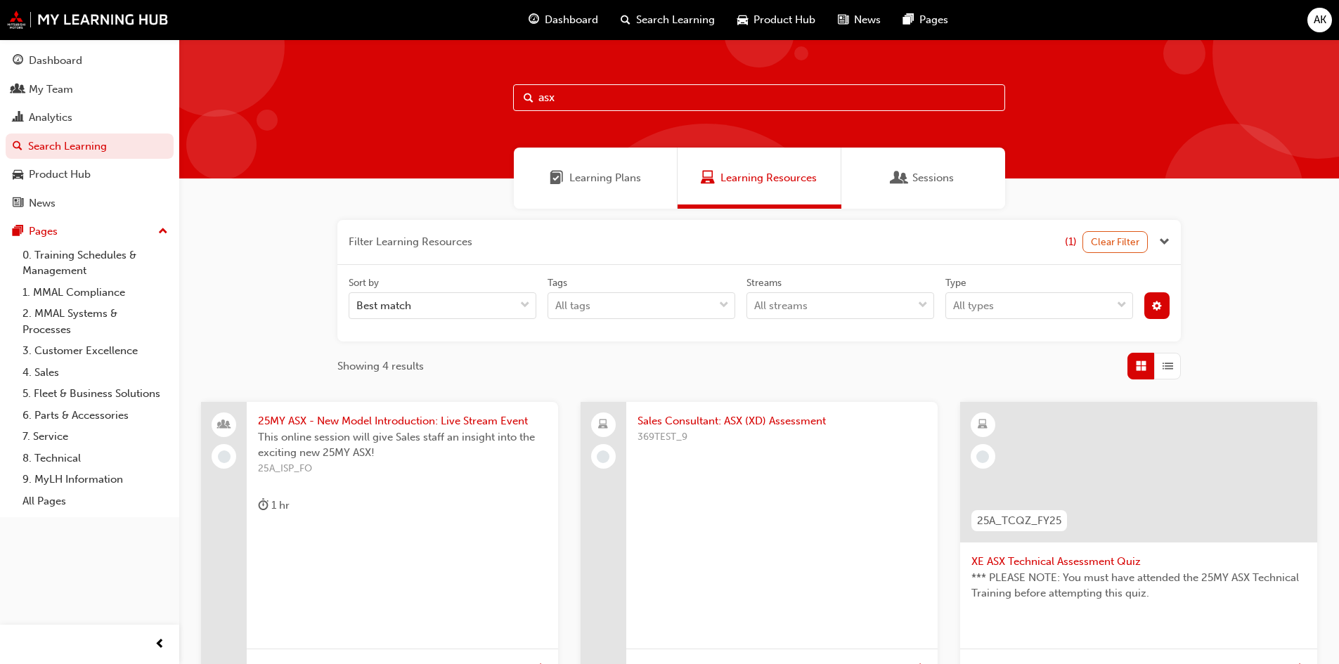
click at [1138, 298] on button "button" at bounding box center [1158, 305] width 26 height 27
click at [977, 411] on div "publicOption" at bounding box center [977, 411] width 14 height 14
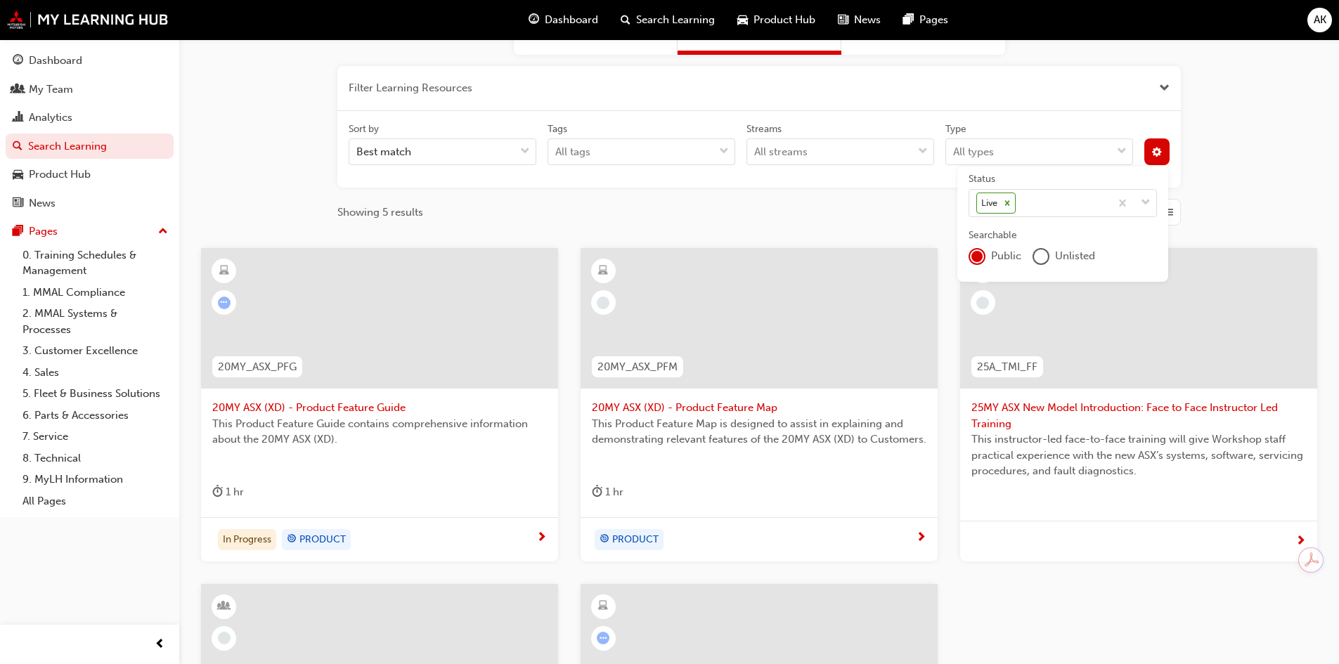
scroll to position [141, 0]
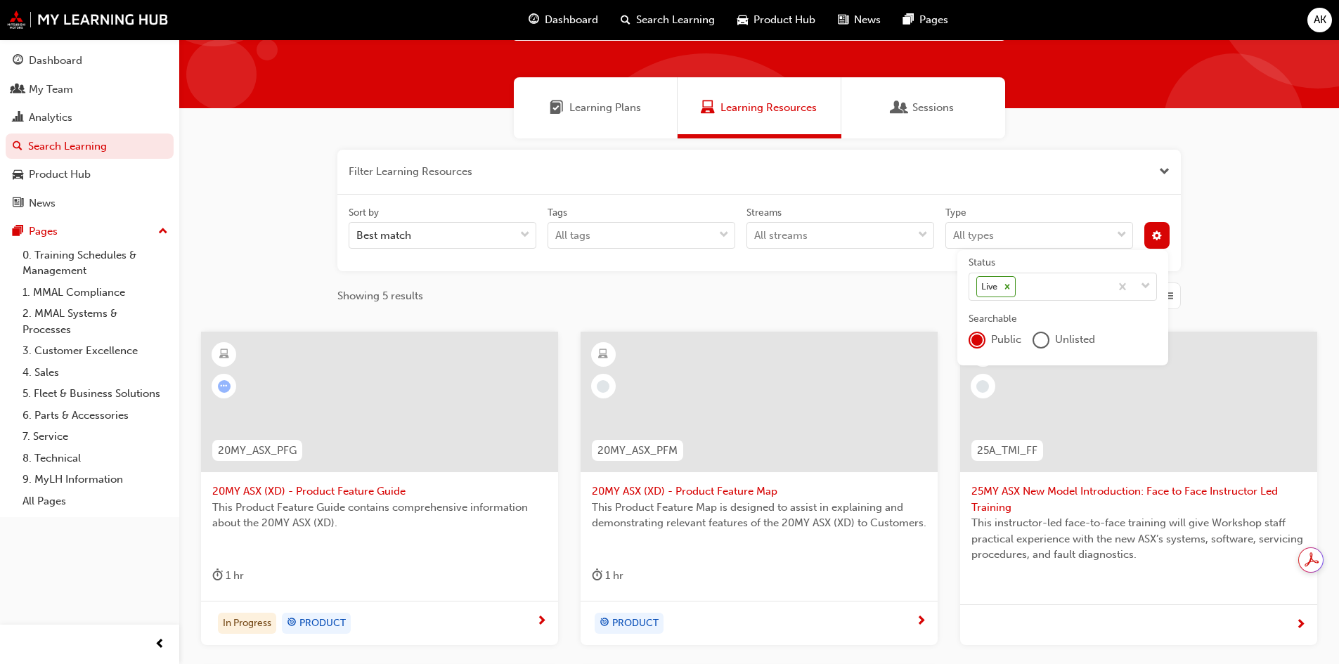
click at [1095, 498] on span "25MY ASX New Model Introduction: Face to Face Instructor Led Training" at bounding box center [1139, 500] width 335 height 32
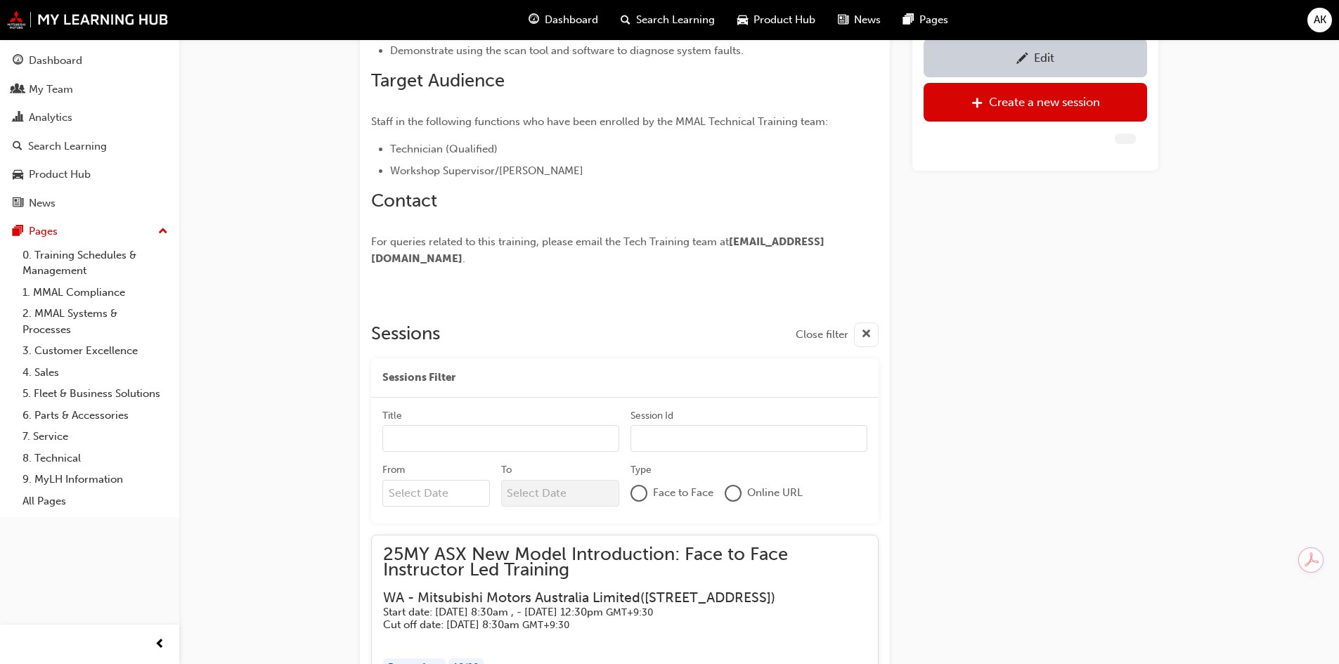
scroll to position [129, 0]
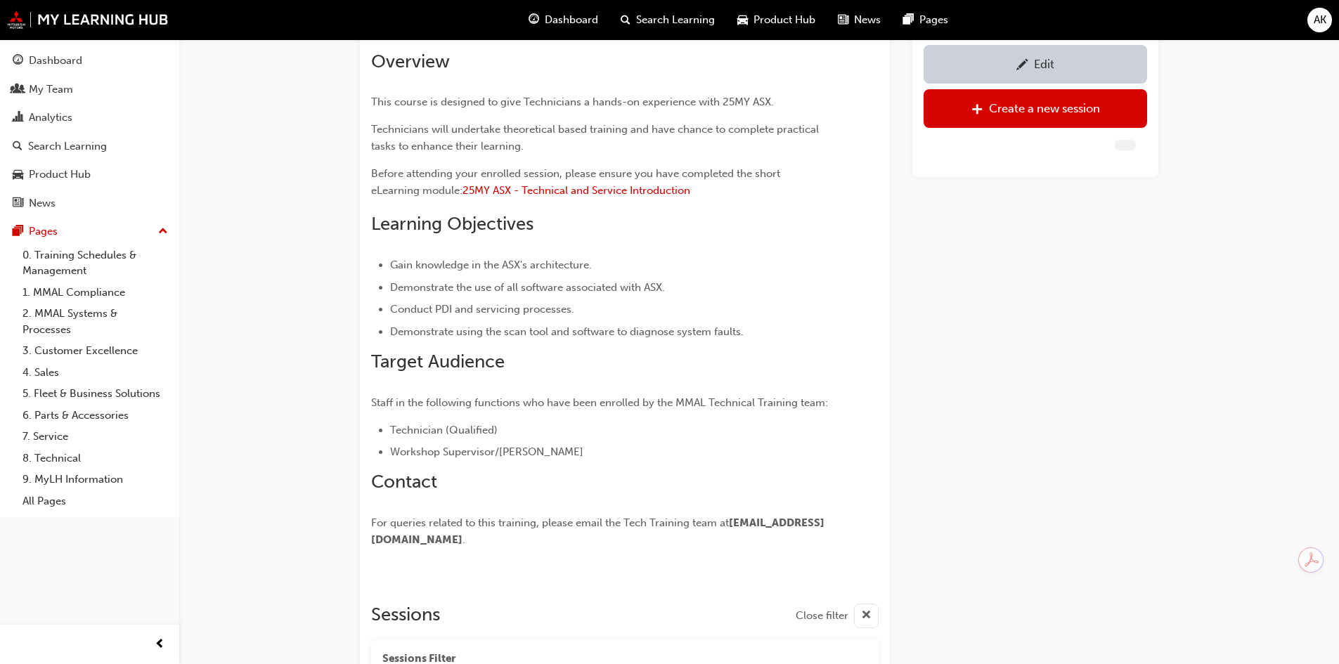
click at [1018, 63] on span "pencil-icon" at bounding box center [1023, 66] width 12 height 14
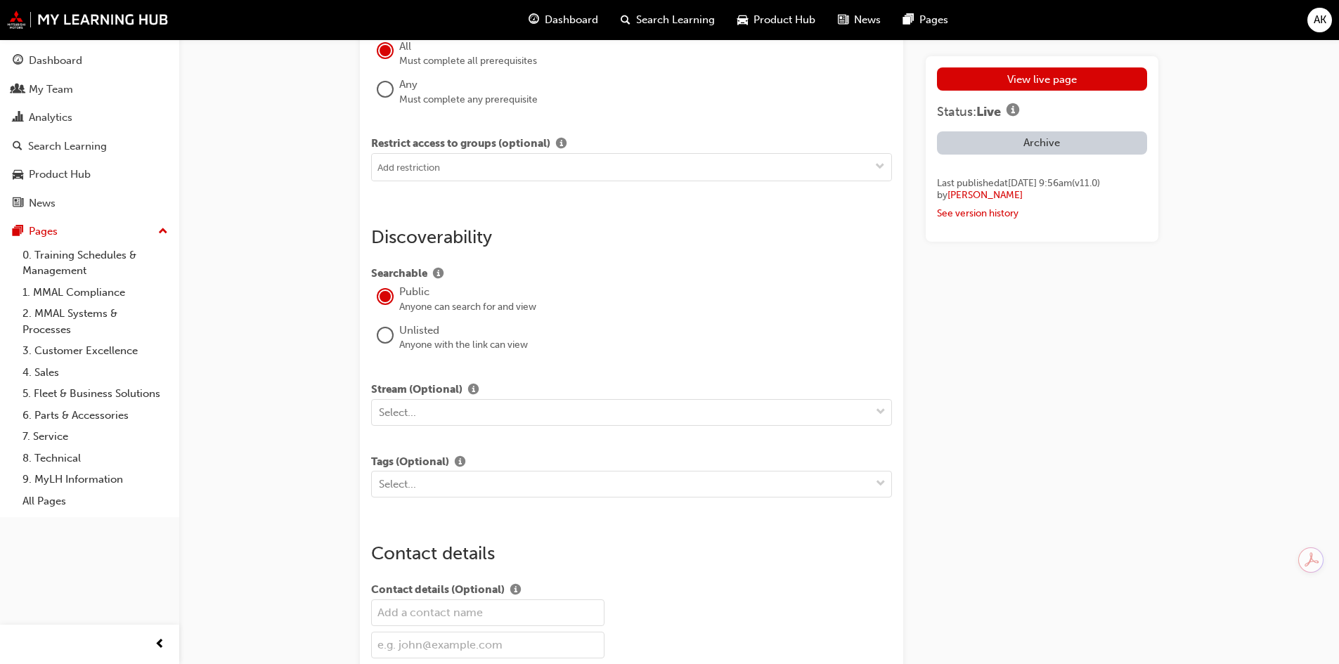
scroll to position [1758, 0]
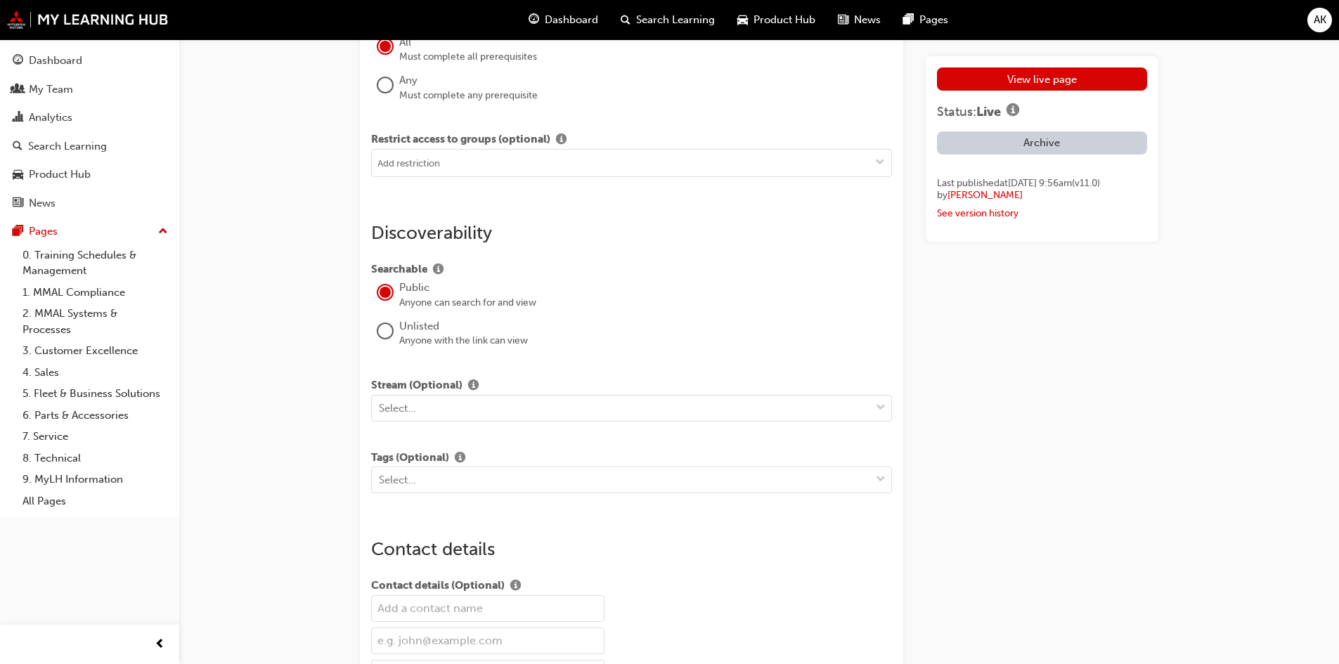
click at [953, 470] on div "View live page Status: Live Archive Last published at Tue 16 Sep 2025 9:56am (v…" at bounding box center [1042, 177] width 233 height 3746
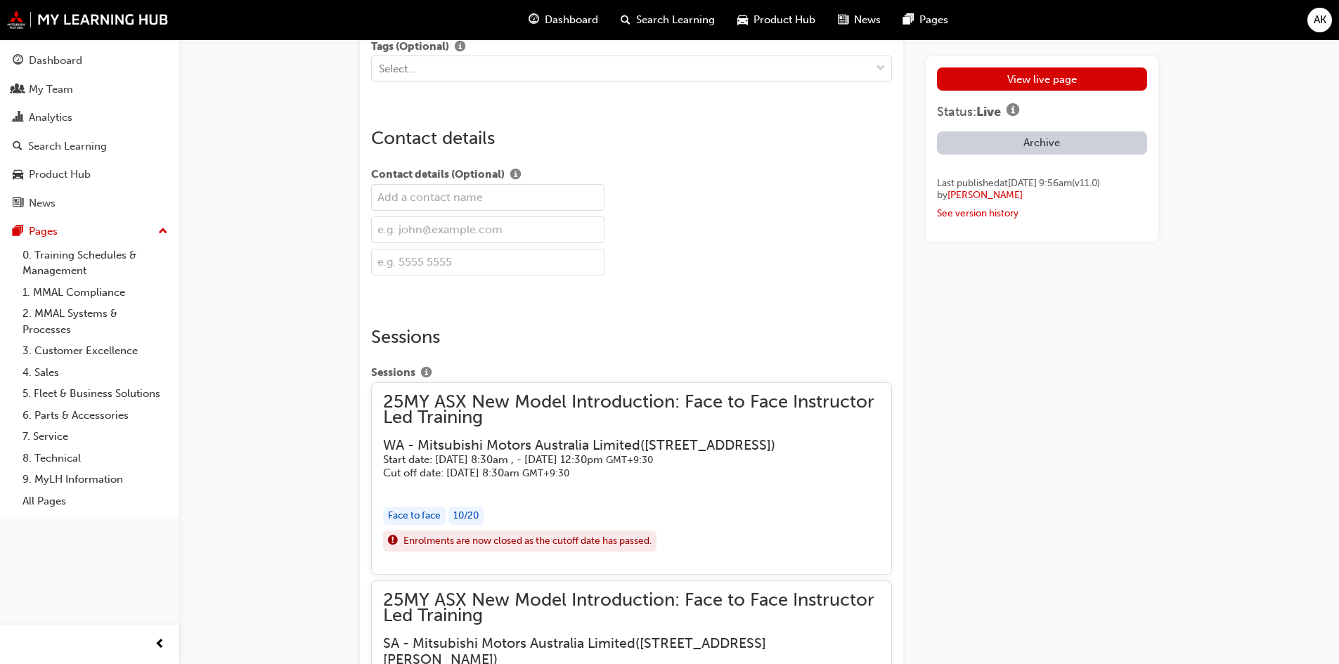
scroll to position [2148, 0]
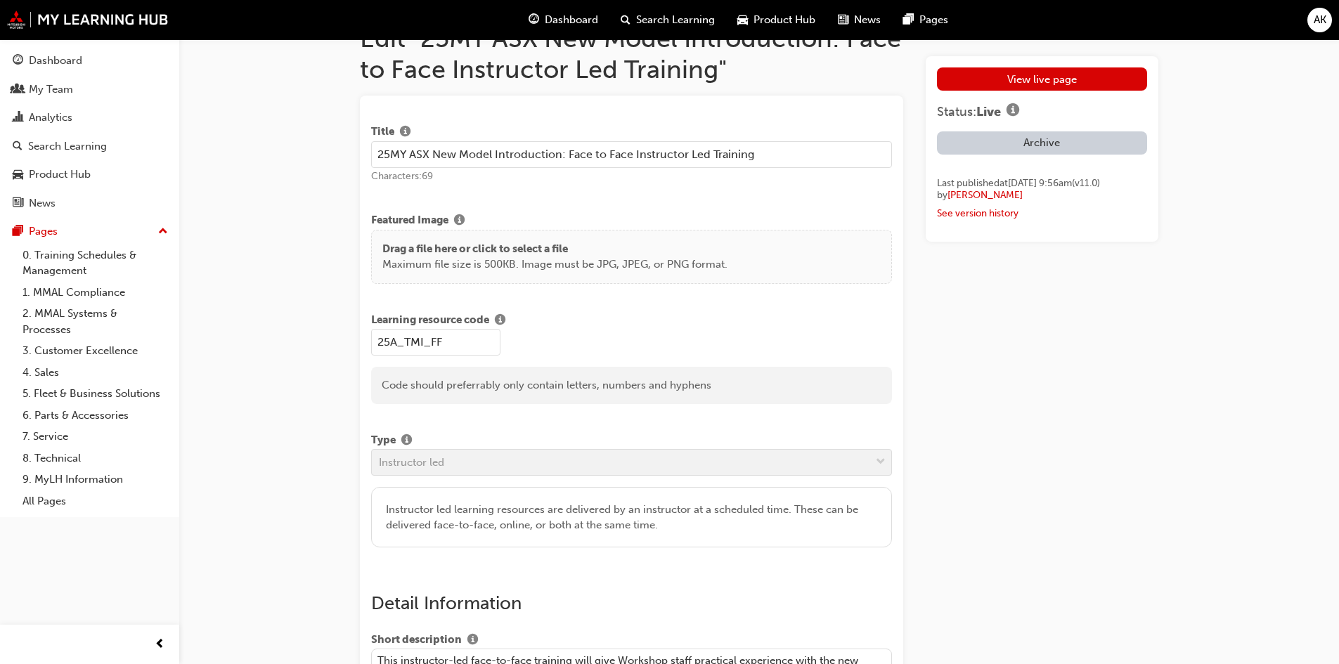
scroll to position [0, 0]
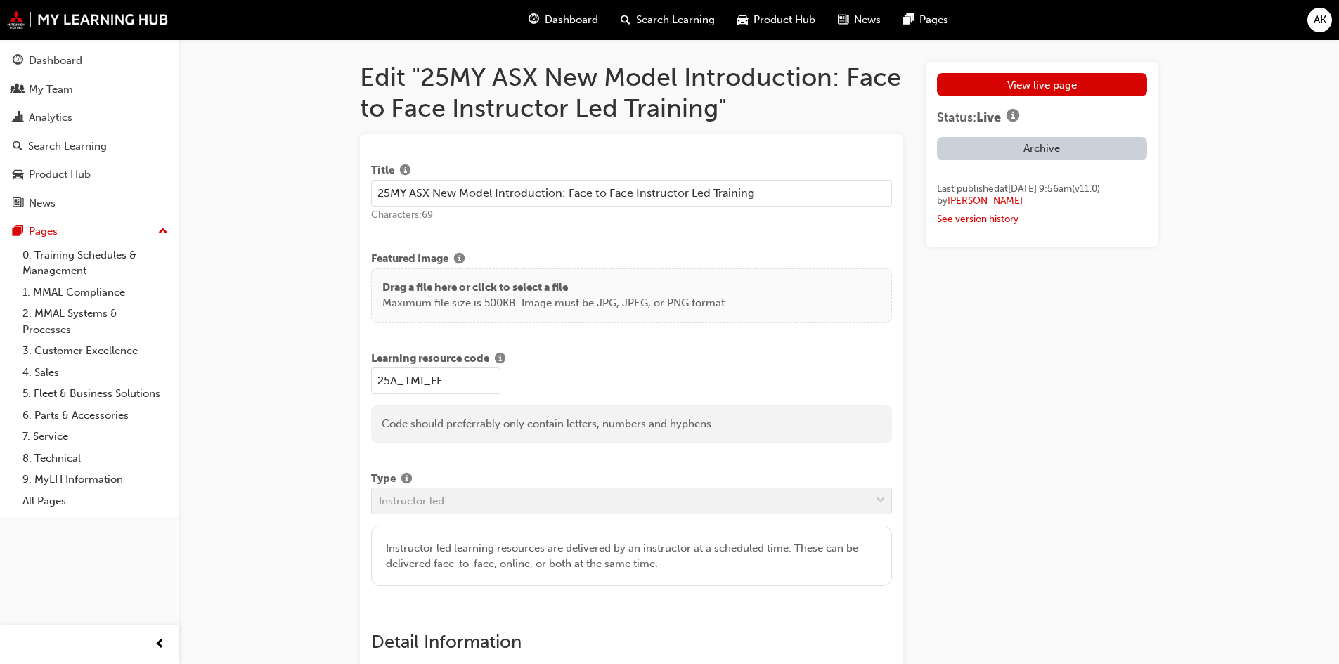
click at [793, 117] on h1 "Edit "25MY ASX New Model Introduction: Face to Face Instructor Led Training"" at bounding box center [631, 92] width 543 height 61
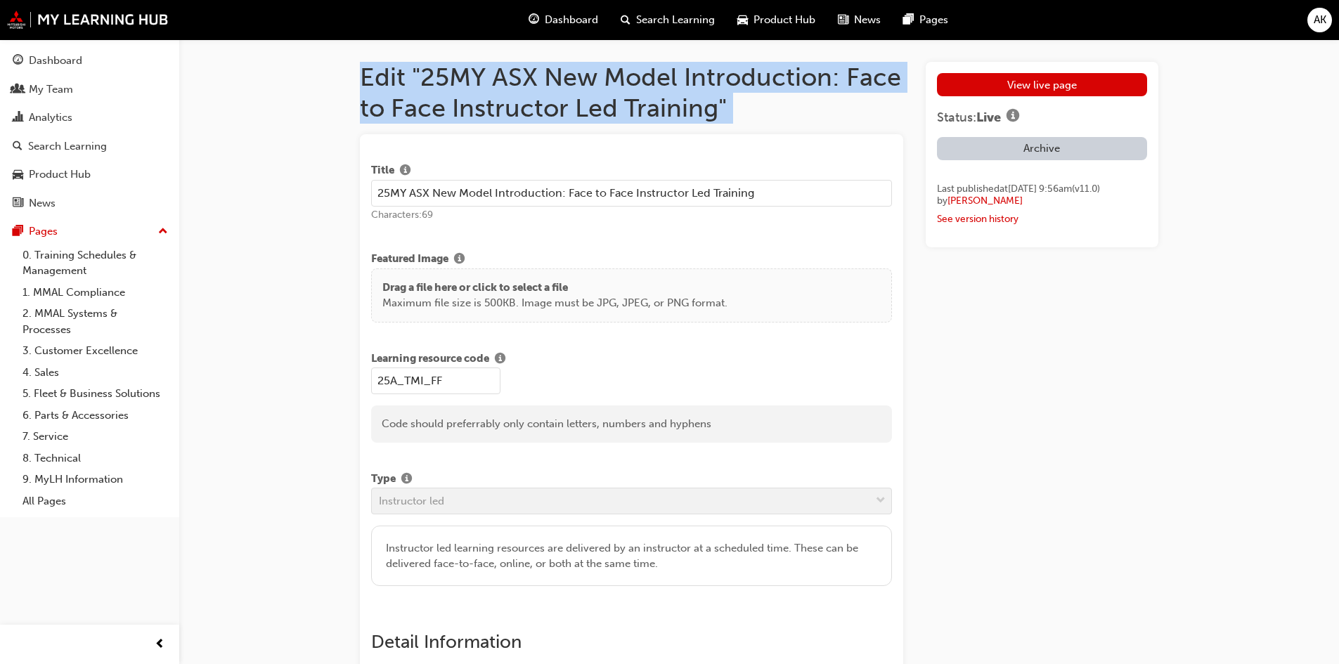
drag, startPoint x: 794, startPoint y: 117, endPoint x: 336, endPoint y: 70, distance: 460.0
click at [393, 72] on h1 "Edit "25MY ASX New Model Introduction: Face to Face Instructor Led Training"" at bounding box center [631, 92] width 543 height 61
drag, startPoint x: 363, startPoint y: 63, endPoint x: 827, endPoint y: 108, distance: 466.9
click at [827, 108] on h1 "Edit "25MY ASX New Model Introduction: Face to Face Instructor Led Training"" at bounding box center [631, 92] width 543 height 61
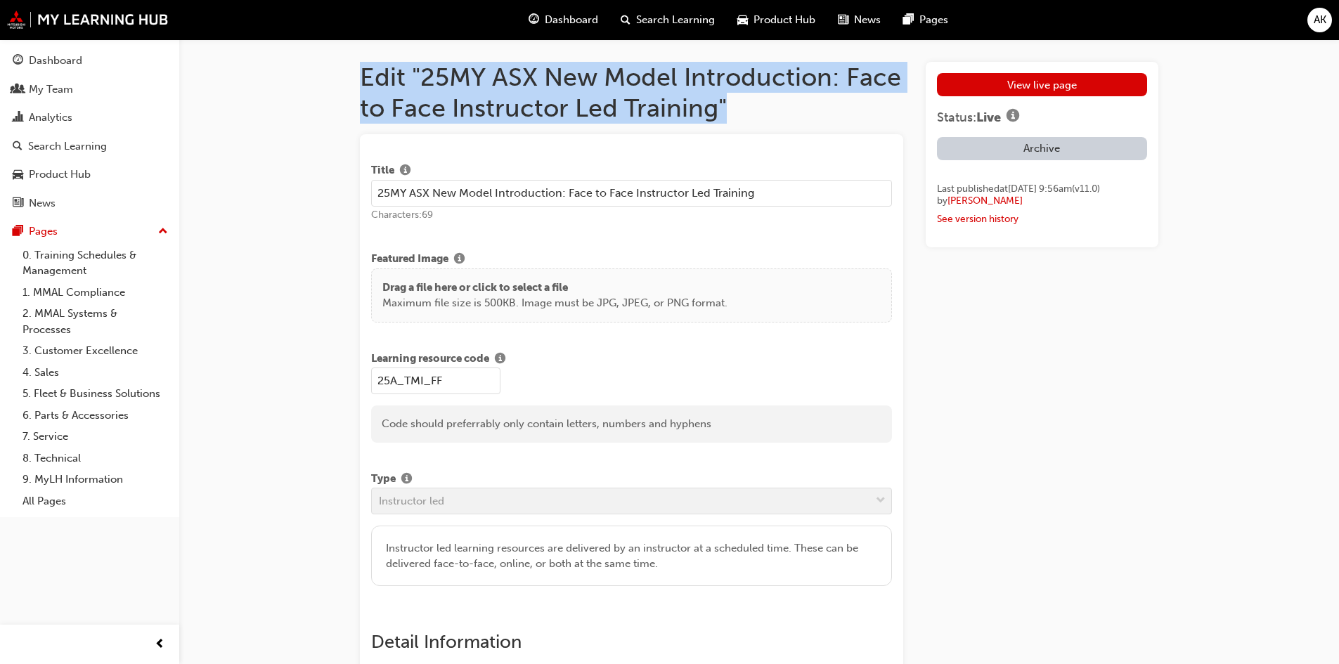
click at [819, 109] on h1 "Edit "25MY ASX New Model Introduction: Face to Face Instructor Led Training"" at bounding box center [631, 92] width 543 height 61
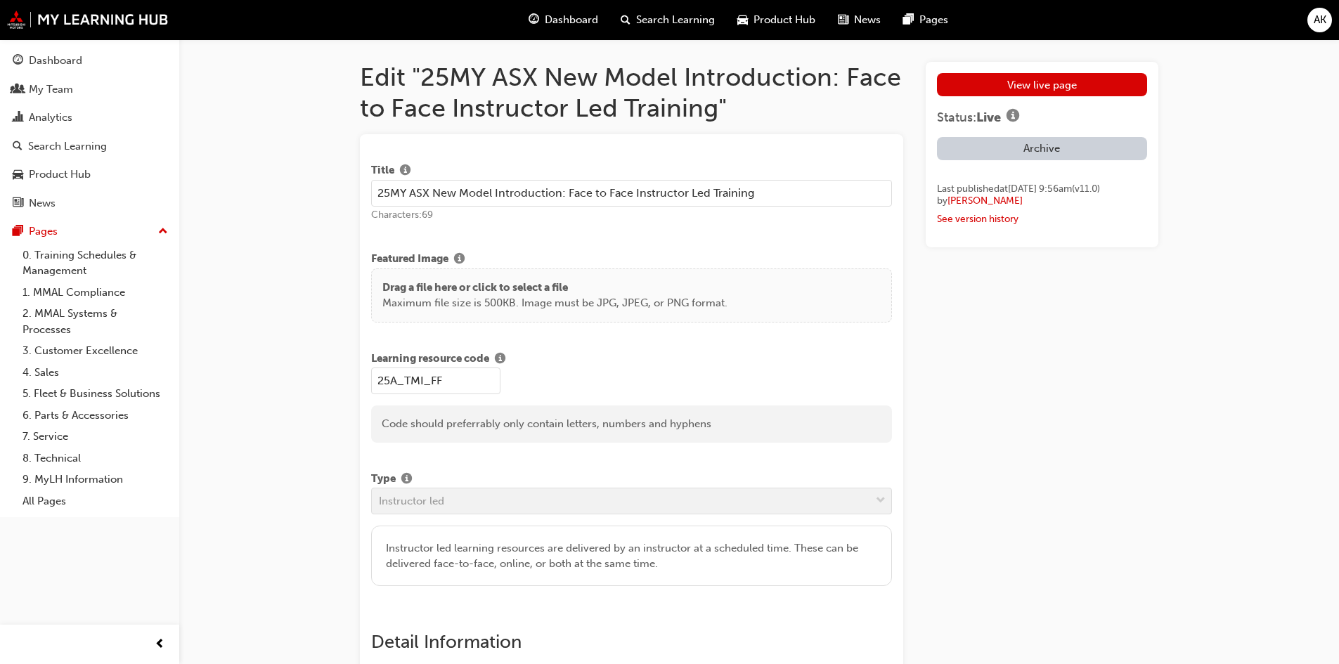
click at [96, 65] on div "Dashboard" at bounding box center [90, 61] width 154 height 18
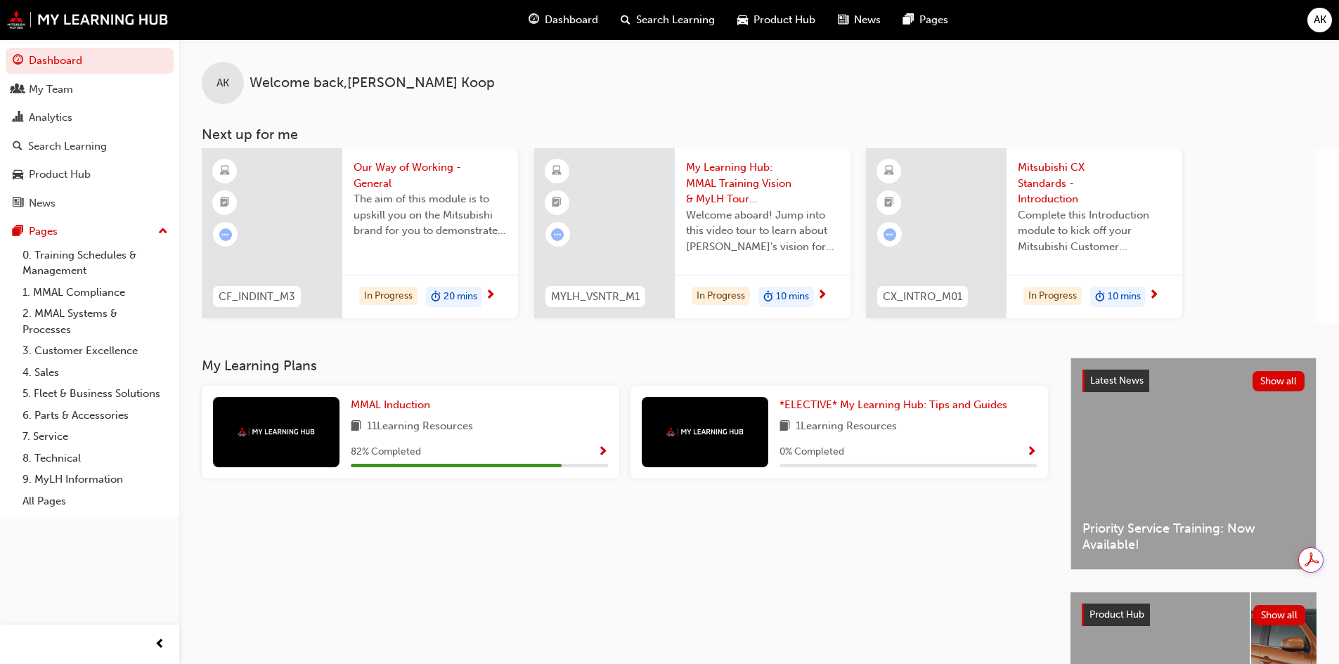
click at [45, 319] on link "2. MMAL Systems & Processes" at bounding box center [95, 321] width 157 height 37
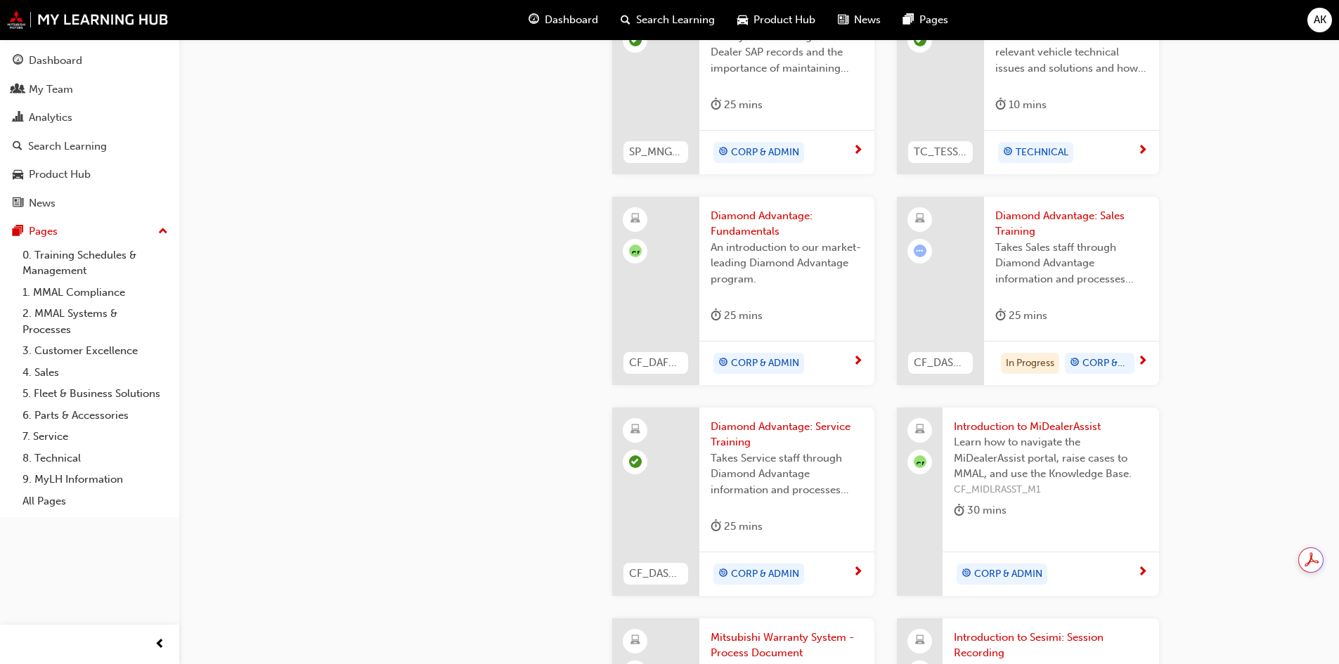
scroll to position [703, 0]
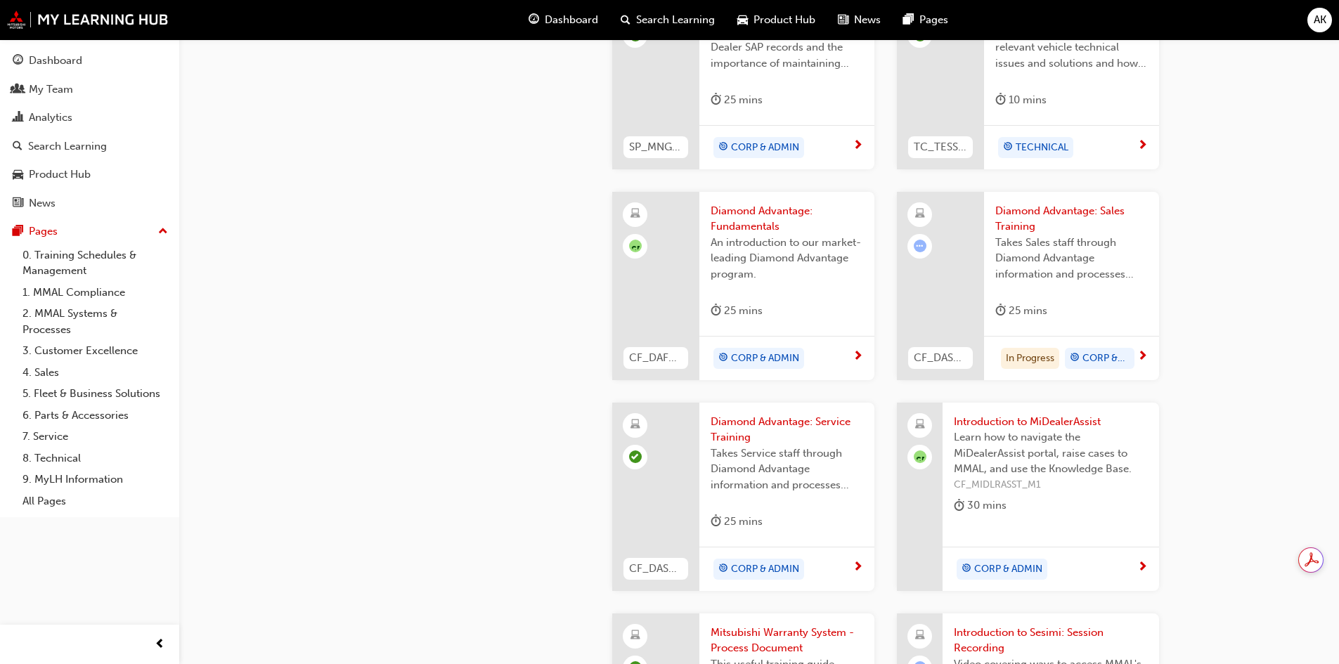
click at [768, 219] on span "Diamond Advantage: Fundamentals" at bounding box center [787, 219] width 153 height 32
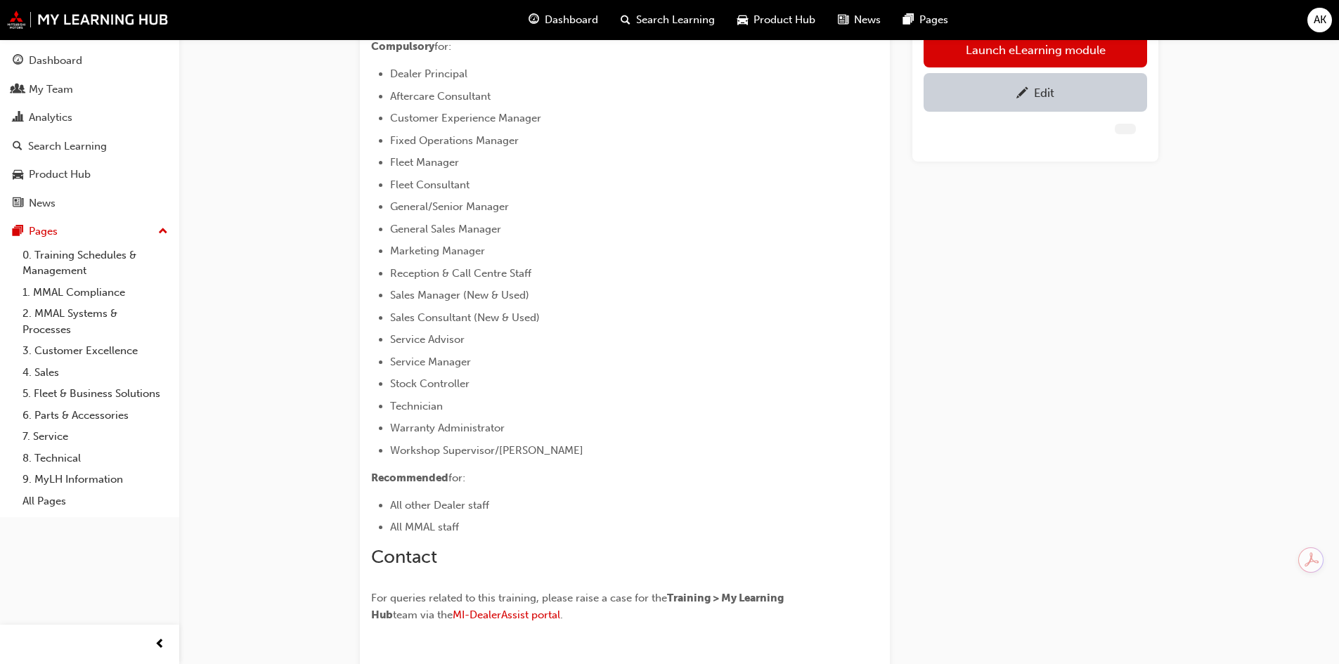
scroll to position [461, 0]
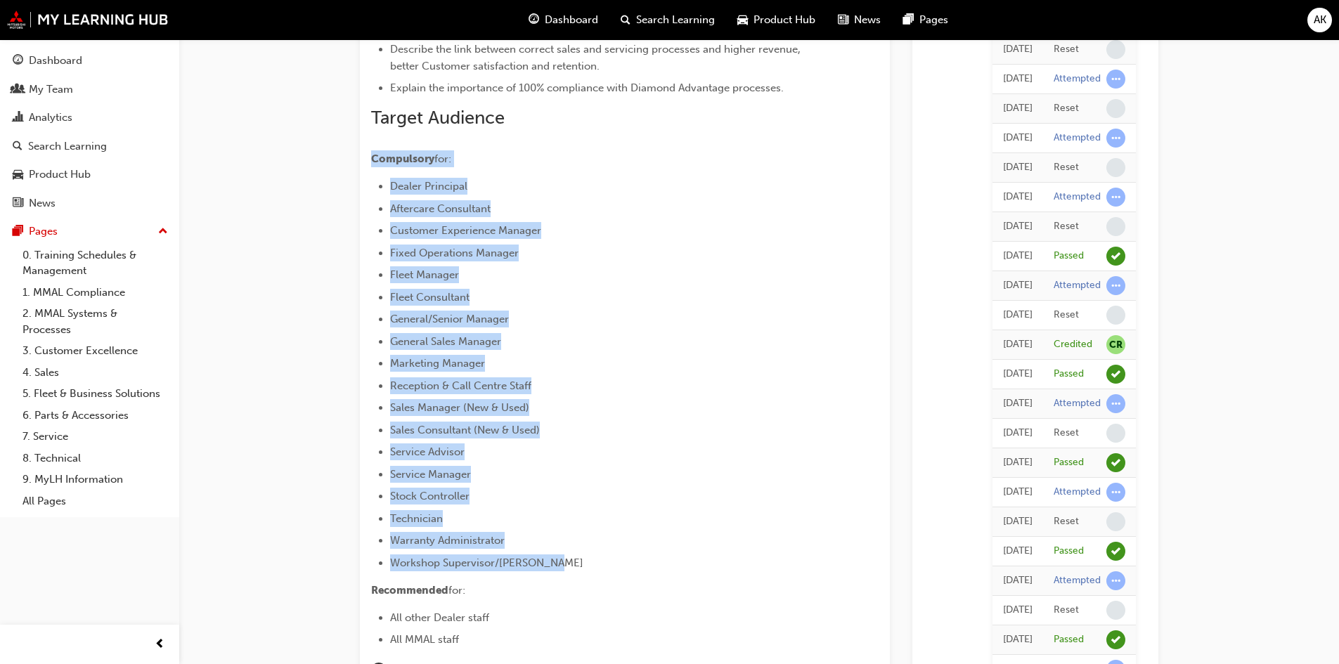
drag, startPoint x: 572, startPoint y: 564, endPoint x: 350, endPoint y: 155, distance: 465.0
click at [350, 155] on div "Diamond Advantage: Fundamentals eLearning Stream: CORP & ADMIN 25 mins 100 pts …" at bounding box center [759, 220] width 844 height 1239
copy div "Compulsory for: Dealer Principal Aftercare Consultant Customer Experience Manag…"
click at [842, 297] on div "Overview This module is designed to introduce you to our market-leading Diamond…" at bounding box center [625, 208] width 508 height 1063
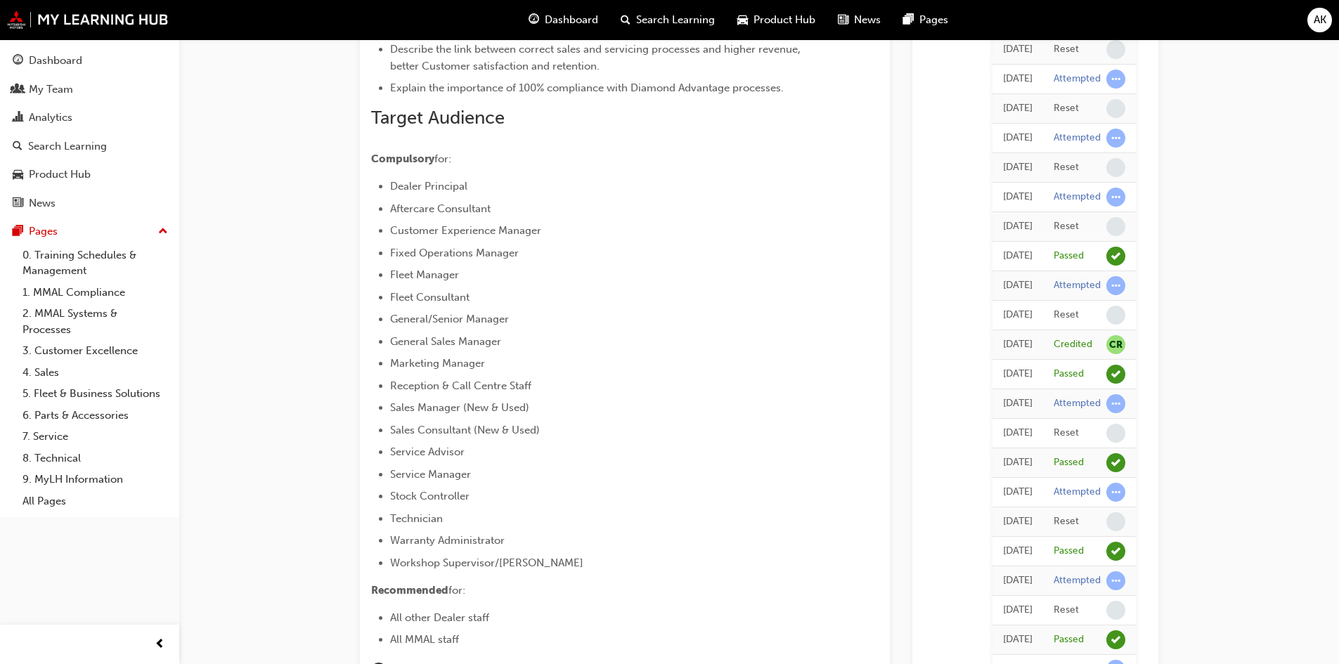
click at [573, 318] on li "General/Senior Manager" at bounding box center [609, 319] width 438 height 17
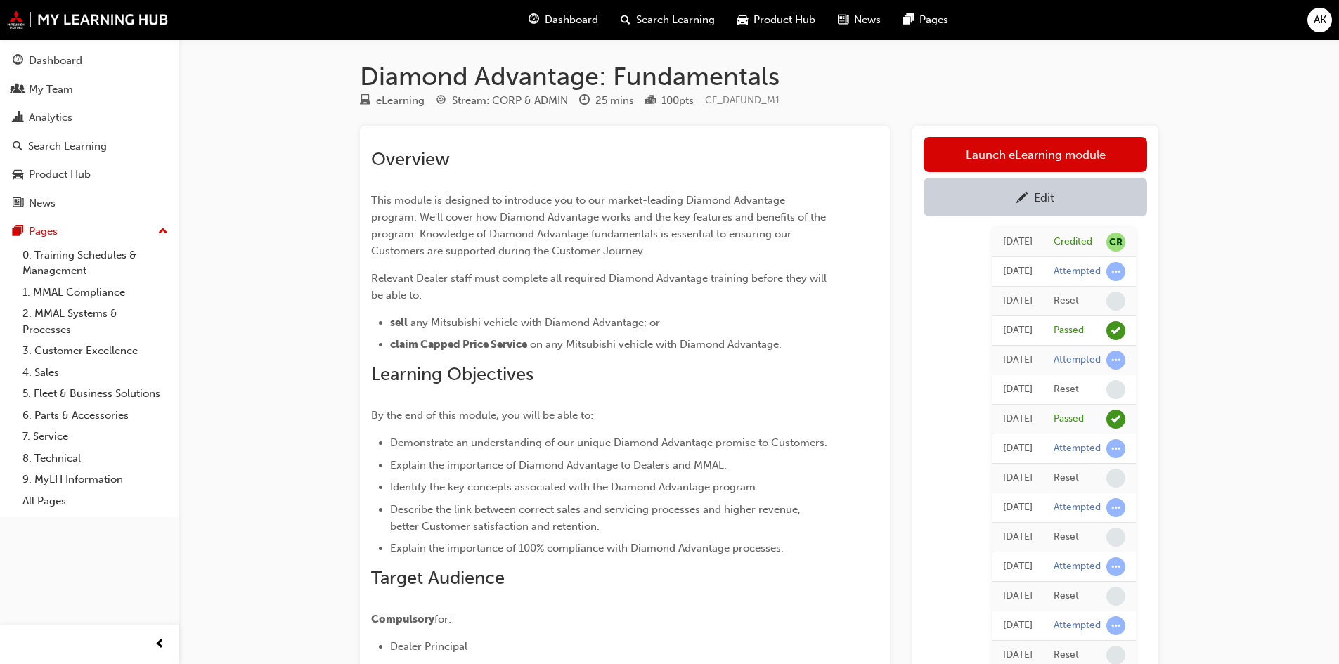
scroll to position [0, 0]
click at [642, 326] on span "any Mitsubishi vehicle with Diamond Advantage; or" at bounding box center [536, 323] width 250 height 13
click at [671, 320] on li "sell any Mitsubishi vehicle with Diamond Advantage; or" at bounding box center [609, 323] width 438 height 17
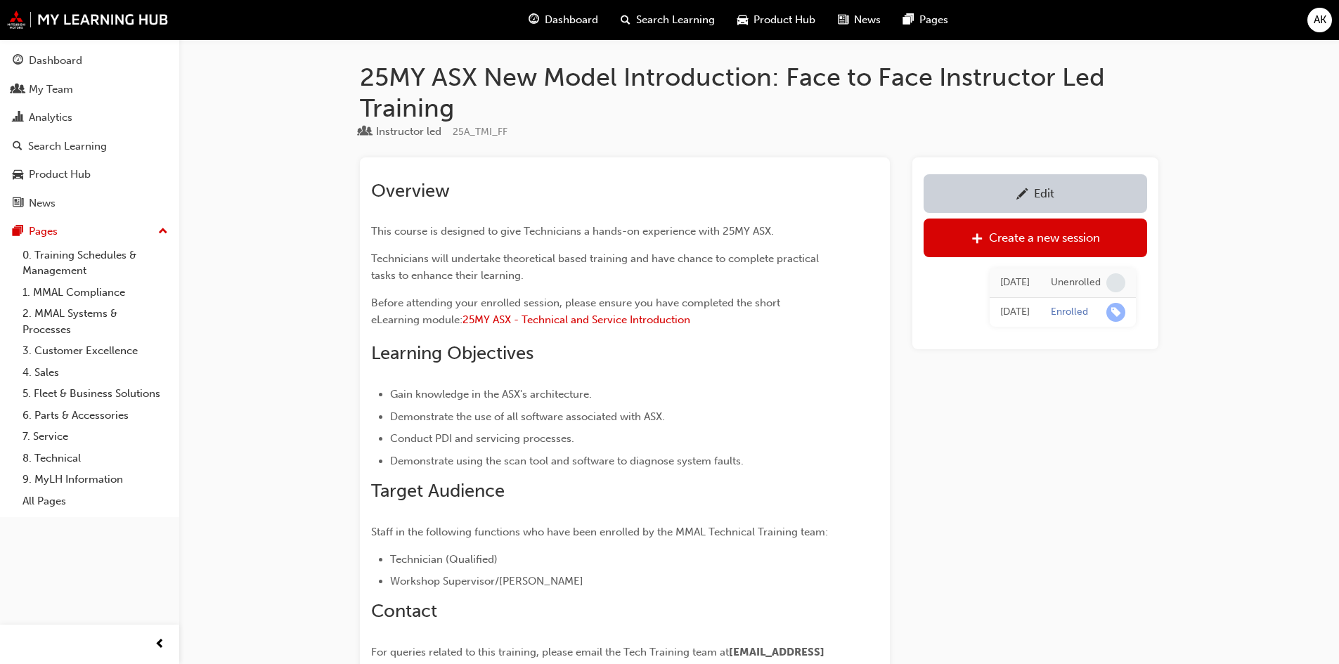
scroll to position [410, 0]
